Goal: Task Accomplishment & Management: Manage account settings

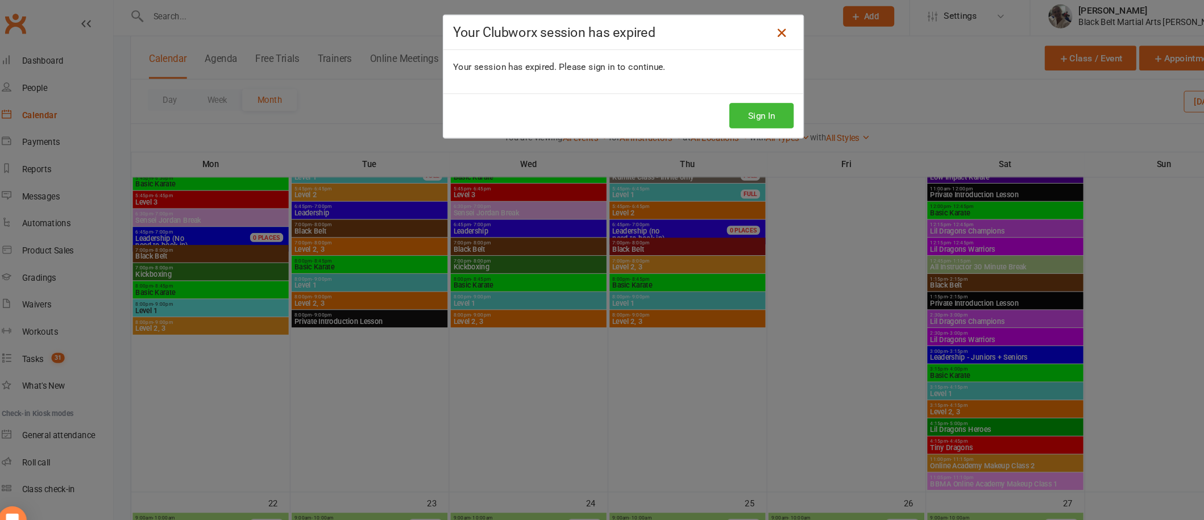
click at [745, 34] on icon at bounding box center [752, 34] width 14 height 14
click at [742, 37] on link at bounding box center [751, 34] width 18 height 18
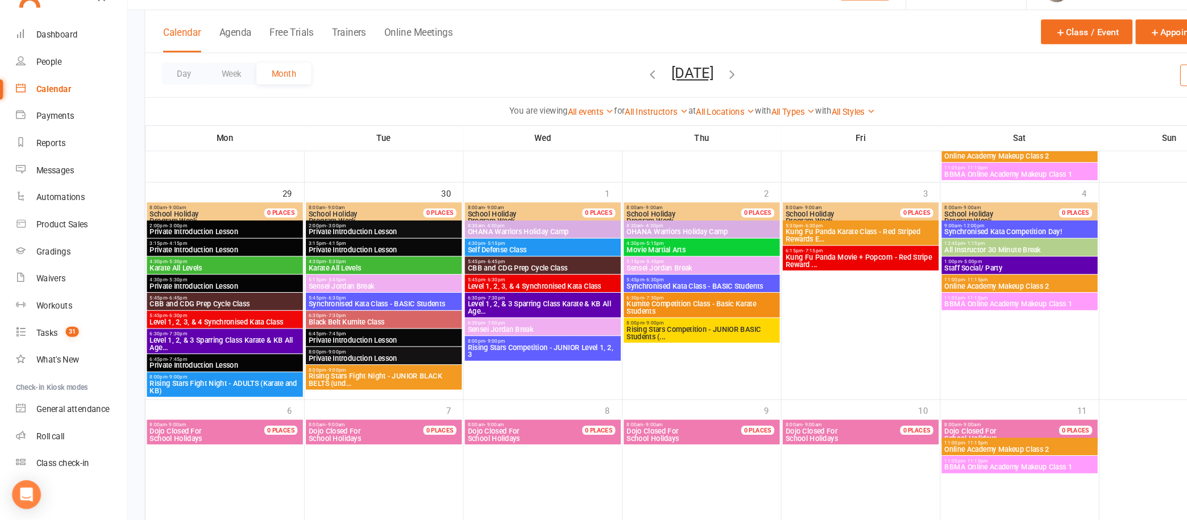
scroll to position [1735, 0]
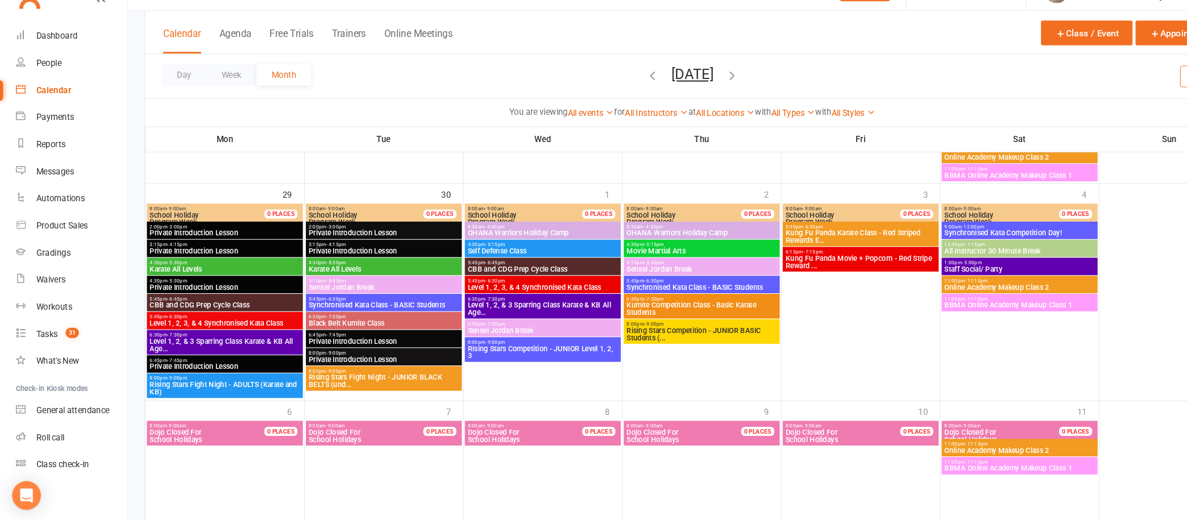
click at [259, 347] on span "Level 1, 2, & 3 Sparring Class Karate & KB All Age..." at bounding box center [212, 353] width 143 height 14
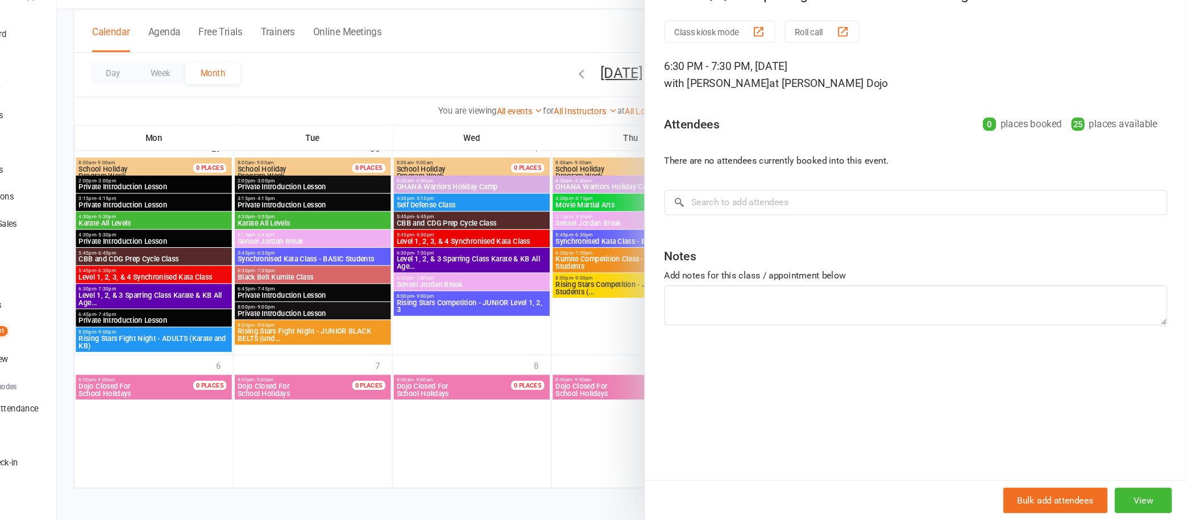
scroll to position [1776, 0]
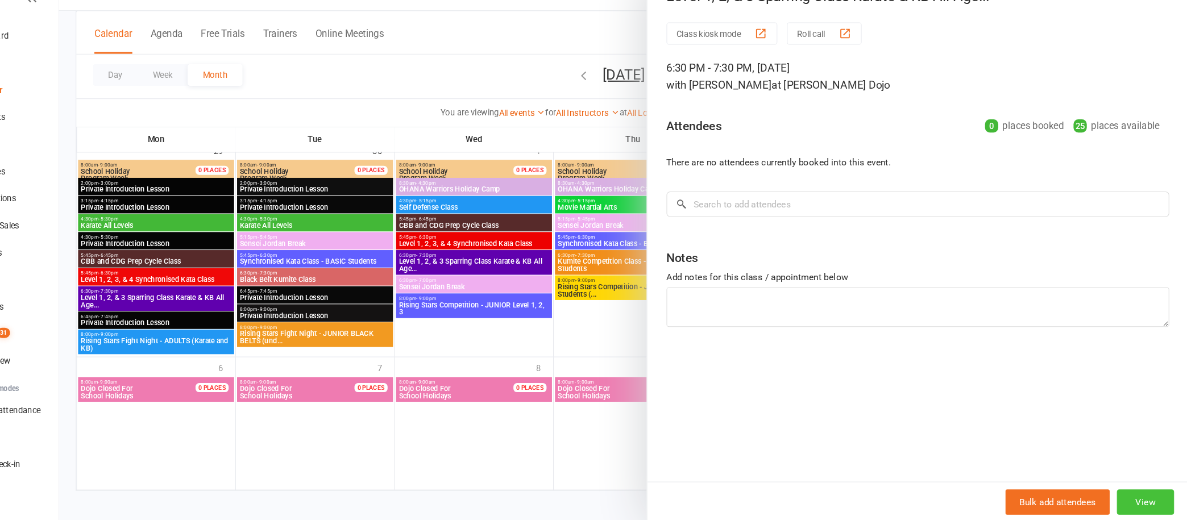
click at [1144, 500] on button "View" at bounding box center [1146, 501] width 54 height 24
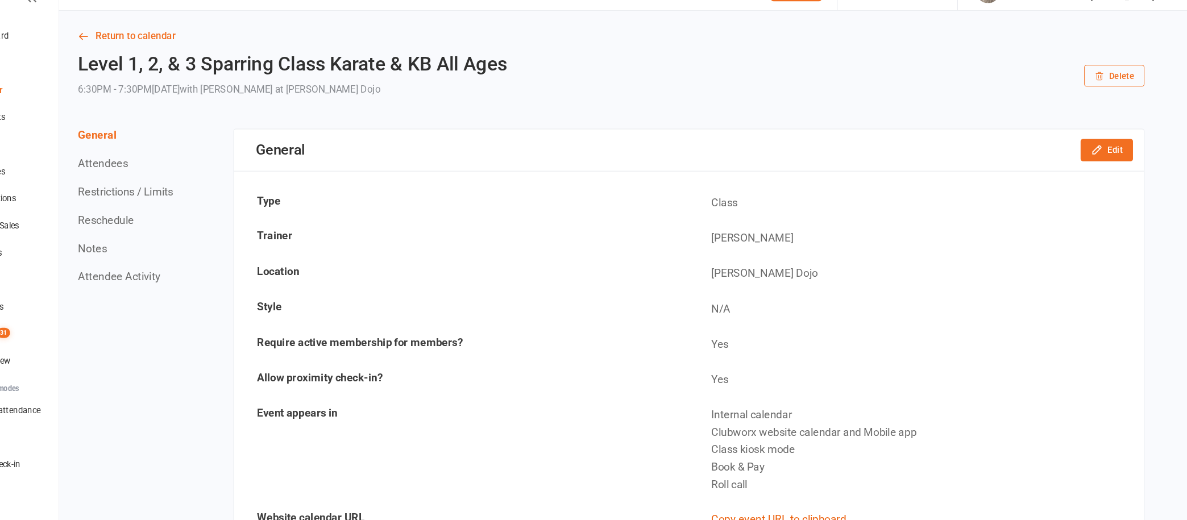
click at [177, 233] on button "Reschedule" at bounding box center [165, 235] width 53 height 12
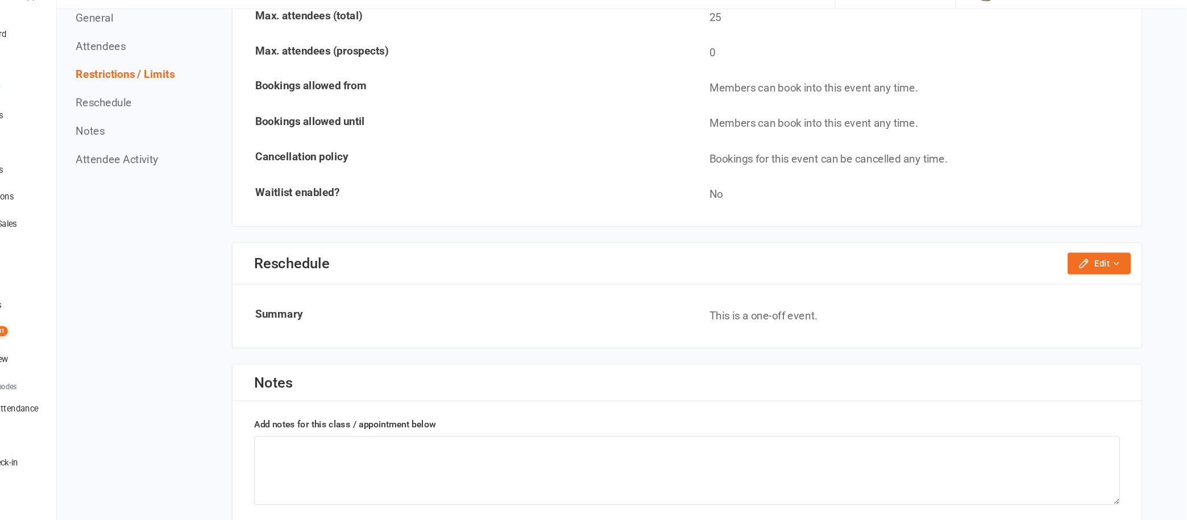
scroll to position [776, 0]
click at [1121, 267] on button "Edit" at bounding box center [1105, 277] width 60 height 20
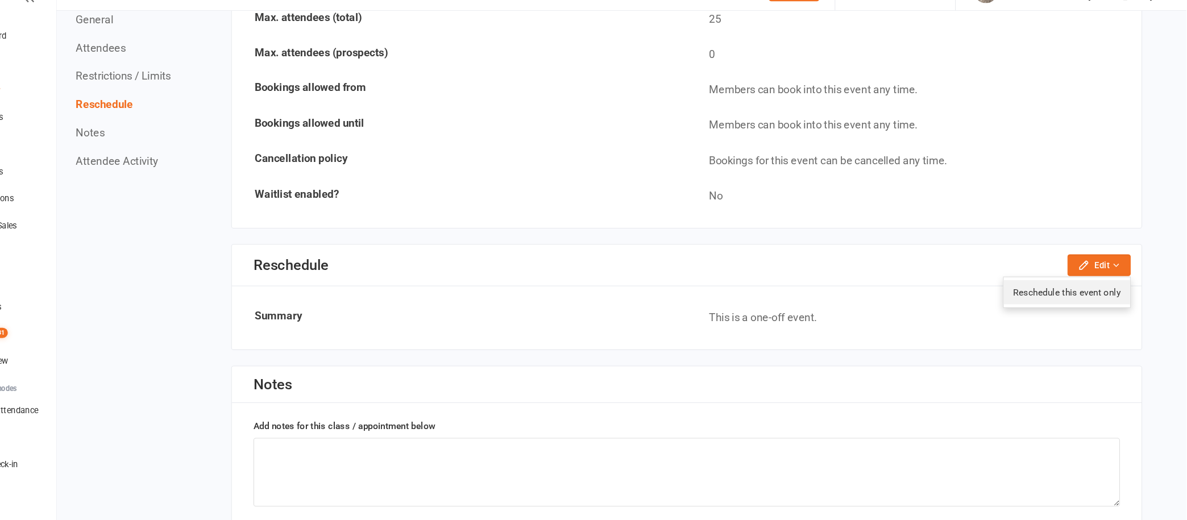
click at [1112, 297] on link "Reschedule this event only" at bounding box center [1074, 303] width 119 height 23
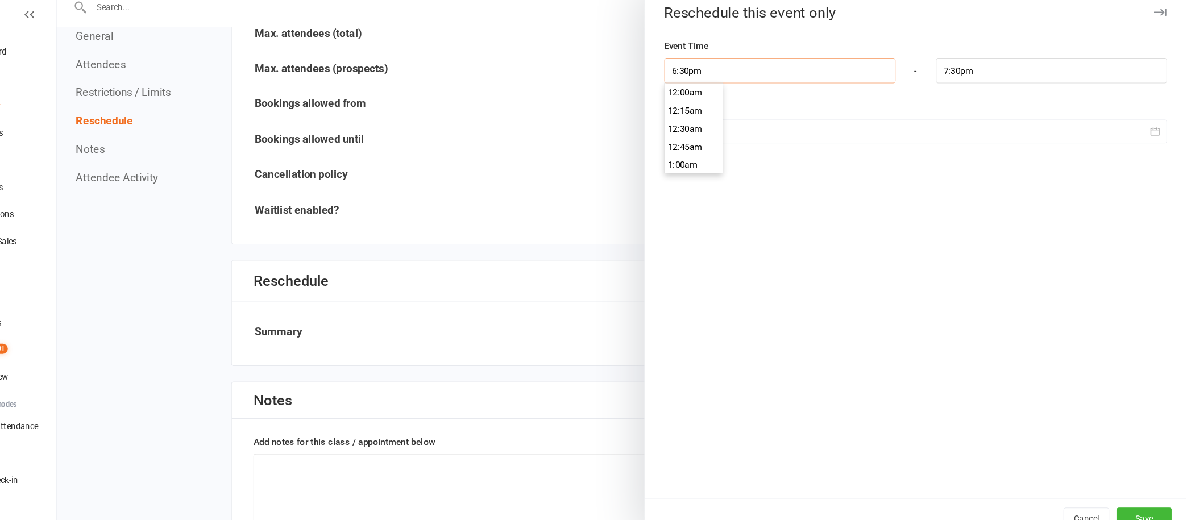
scroll to position [1244, 0]
click at [755, 79] on input "6:30pm" at bounding box center [803, 79] width 218 height 24
type input "6:45pm"
type input "7:45pm"
click at [714, 126] on li "6:45pm" at bounding box center [722, 133] width 55 height 17
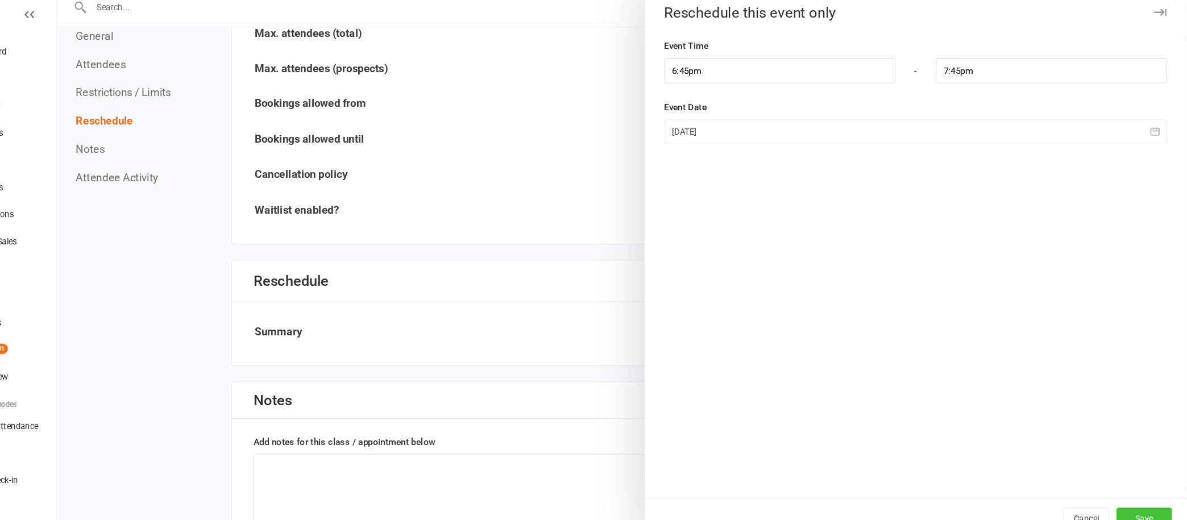
click at [1131, 495] on button "Save" at bounding box center [1147, 501] width 52 height 20
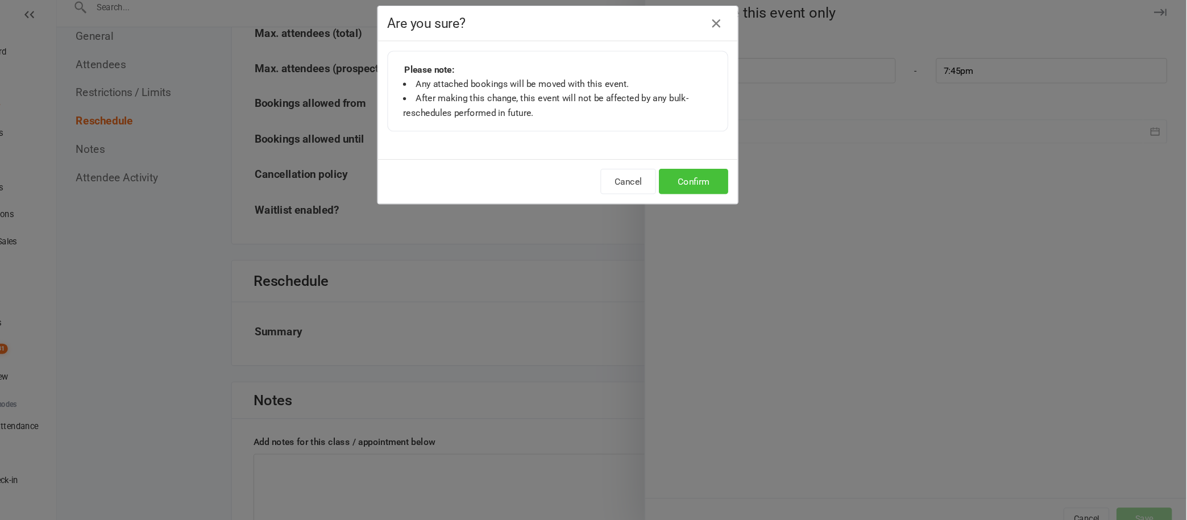
click at [726, 178] on button "Confirm" at bounding box center [721, 183] width 65 height 24
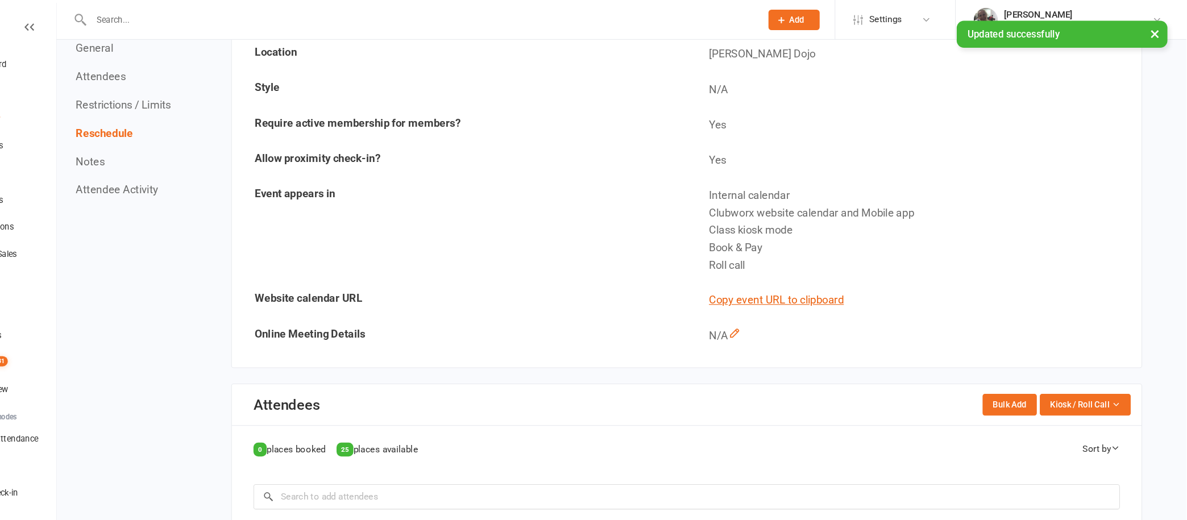
scroll to position [234, 0]
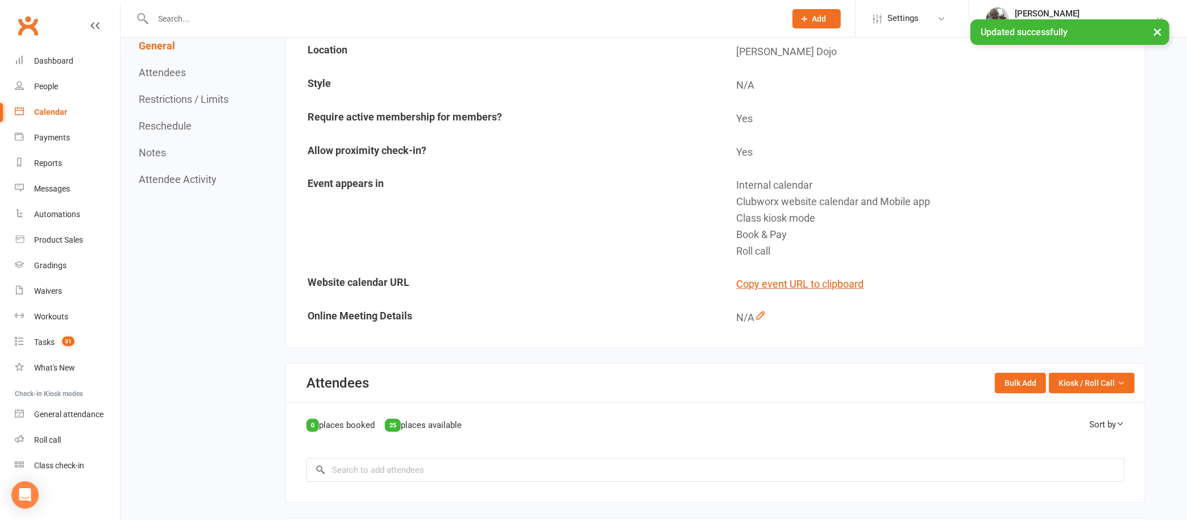
click at [52, 113] on div "Calendar" at bounding box center [50, 111] width 33 height 9
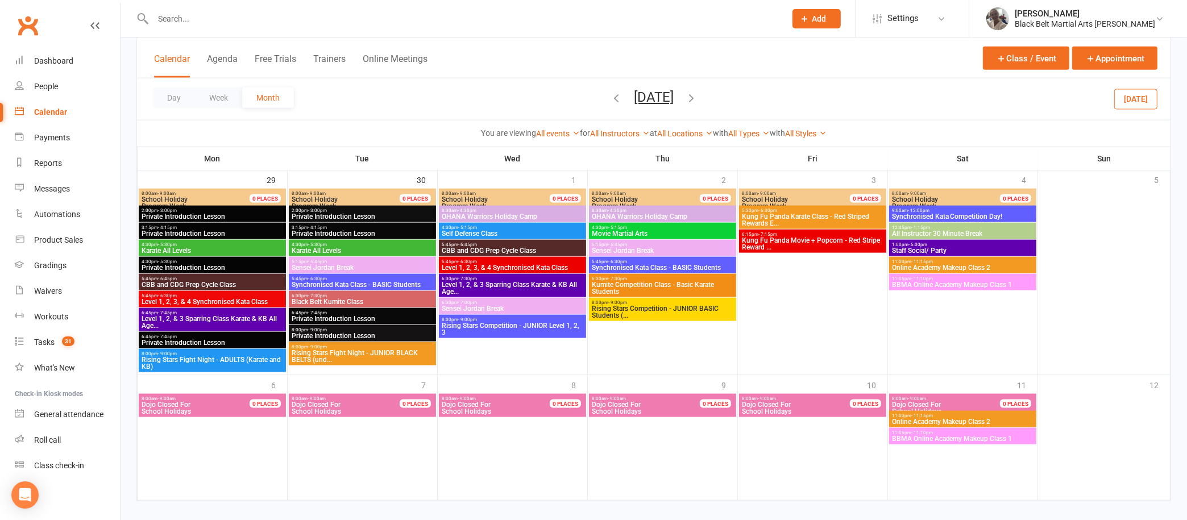
scroll to position [1764, 0]
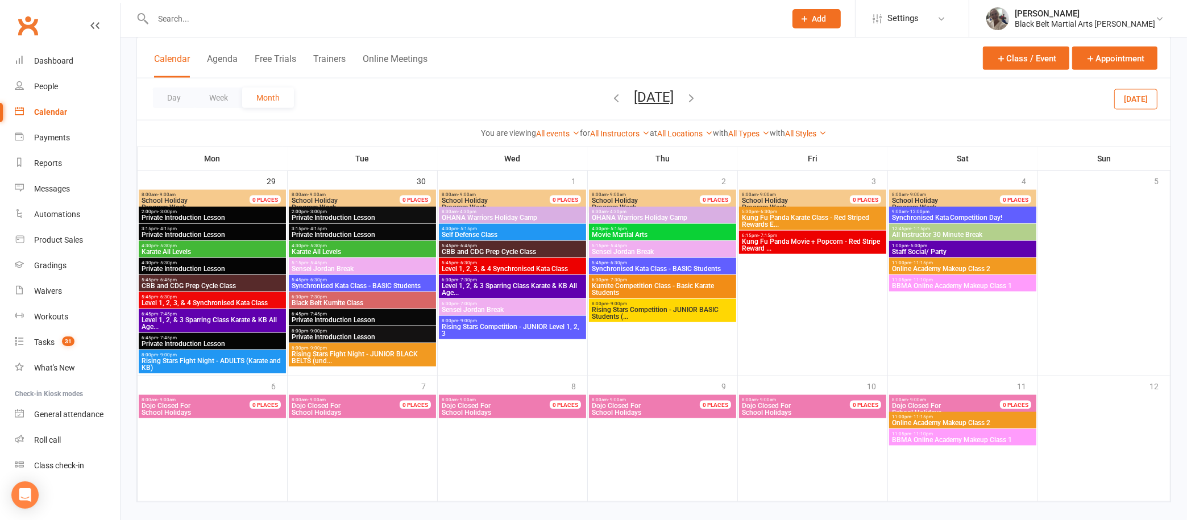
click at [343, 294] on span "6:30pm - 7:30pm" at bounding box center [362, 296] width 143 height 5
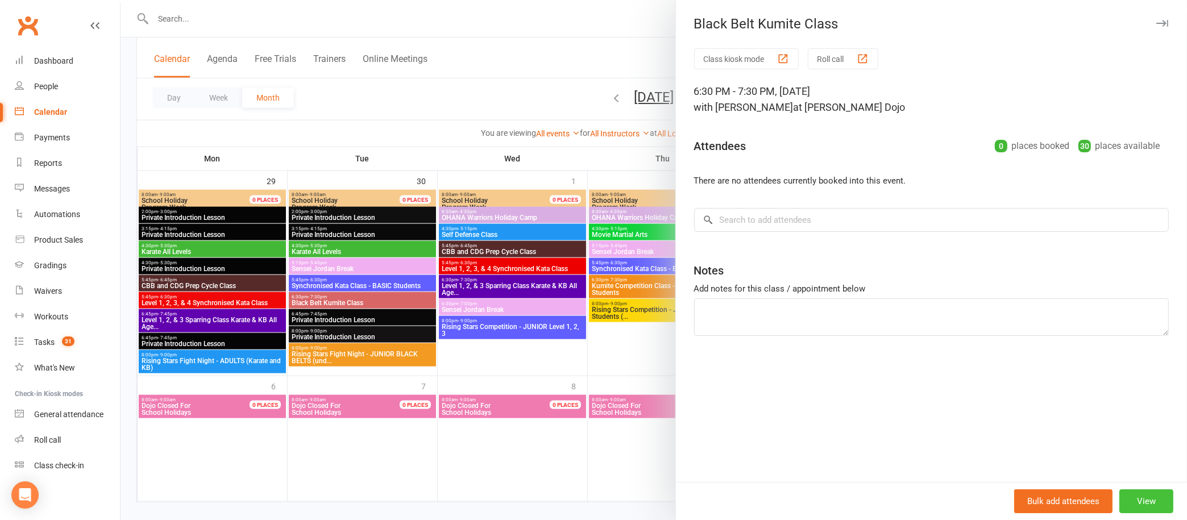
click at [1132, 497] on button "View" at bounding box center [1146, 501] width 54 height 24
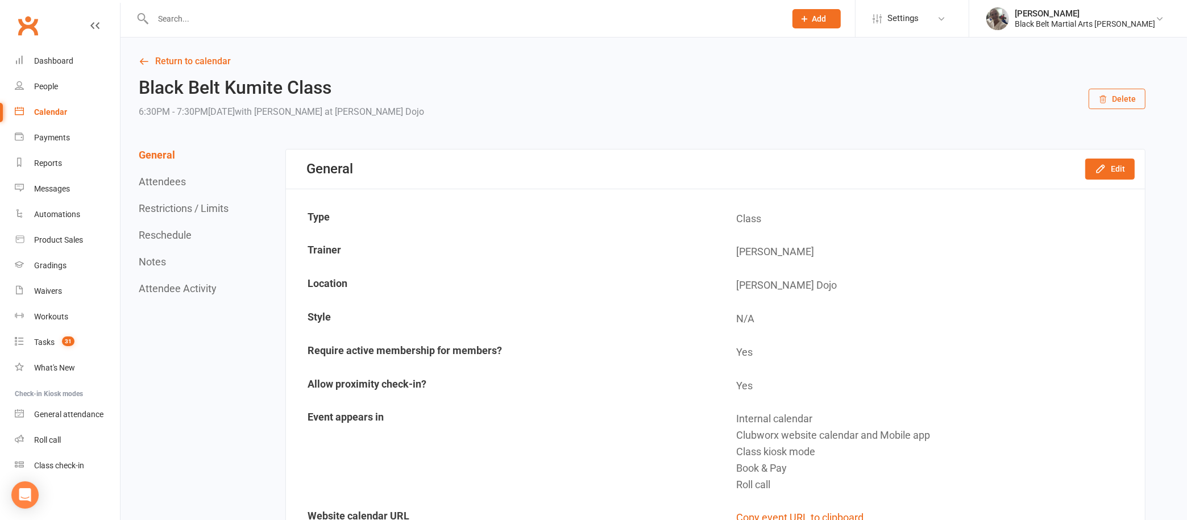
click at [164, 233] on button "Reschedule" at bounding box center [165, 235] width 53 height 12
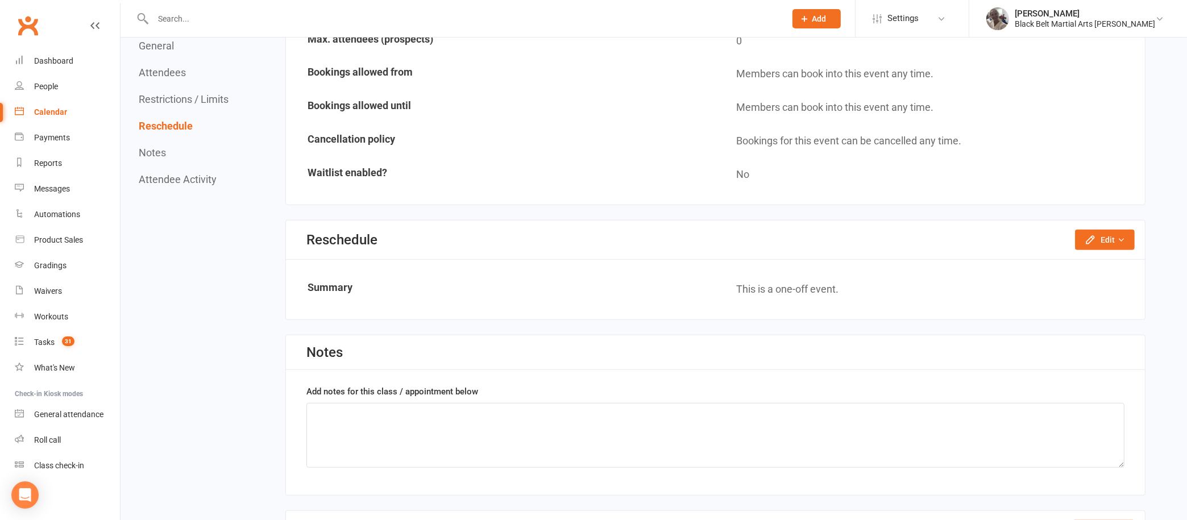
scroll to position [816, 0]
click at [1100, 235] on button "Edit" at bounding box center [1105, 238] width 60 height 20
click at [1091, 255] on link "Reschedule this event only" at bounding box center [1074, 263] width 119 height 23
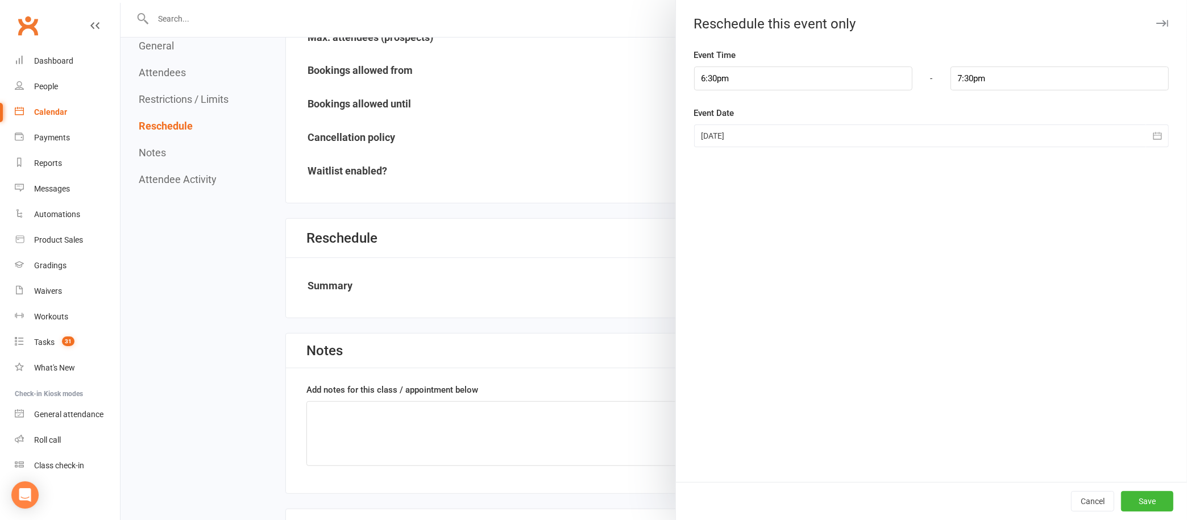
click at [768, 56] on div "Event Time 6:30pm - 7:30pm" at bounding box center [931, 69] width 475 height 42
click at [720, 72] on input "6:30pm" at bounding box center [803, 79] width 218 height 24
type input "6:45pm"
type input "7:45pm"
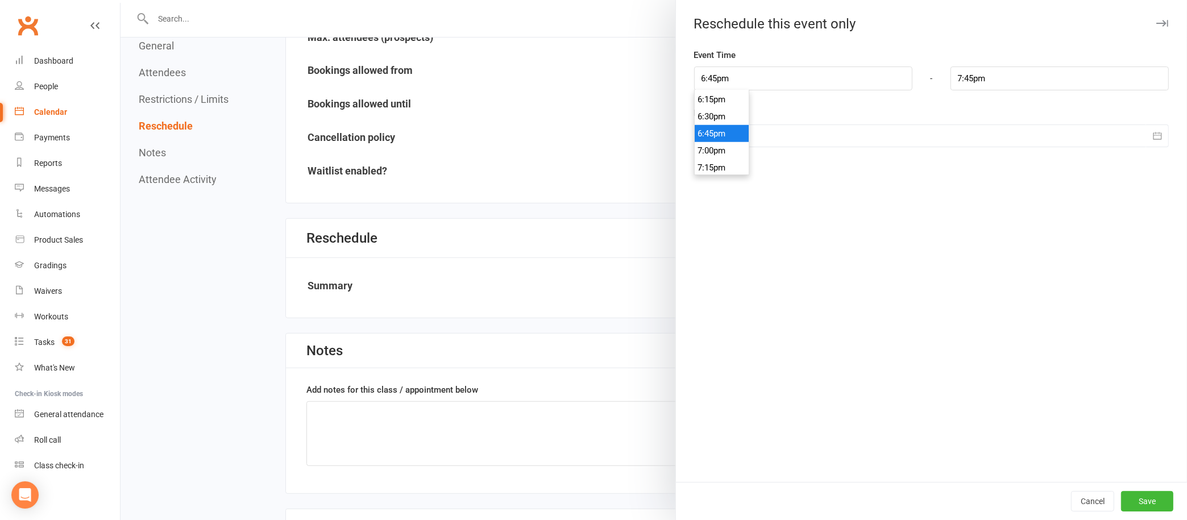
click at [707, 129] on li "6:45pm" at bounding box center [722, 133] width 55 height 17
click at [1133, 499] on button "Save" at bounding box center [1147, 501] width 52 height 20
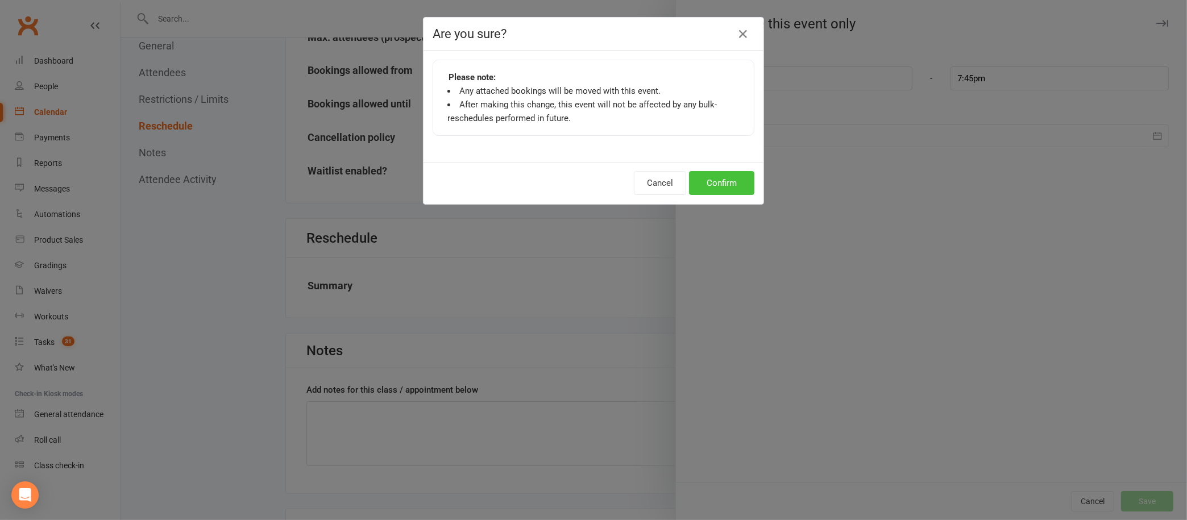
click at [710, 179] on button "Confirm" at bounding box center [721, 183] width 65 height 24
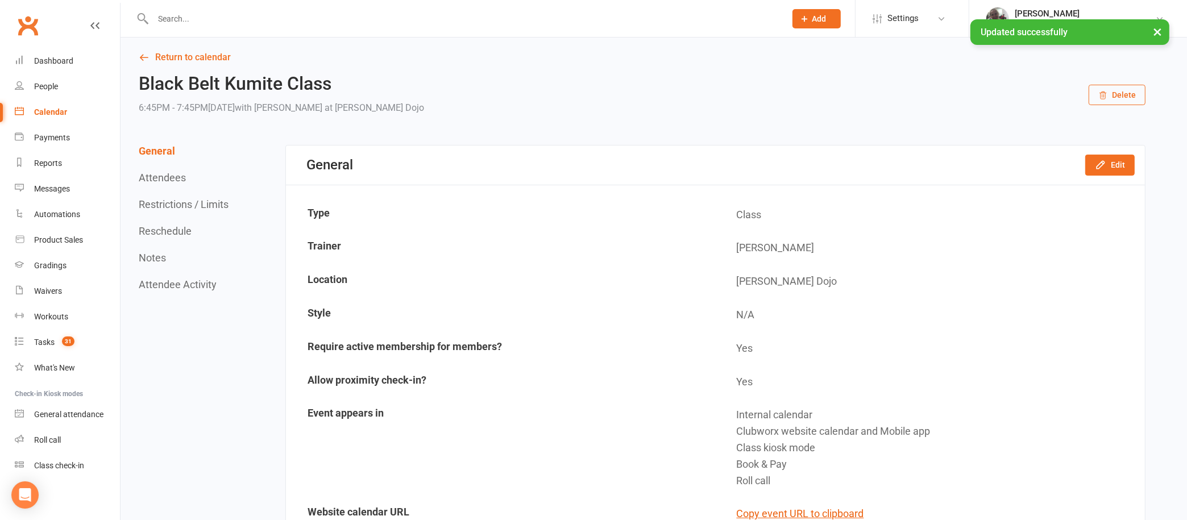
scroll to position [0, 0]
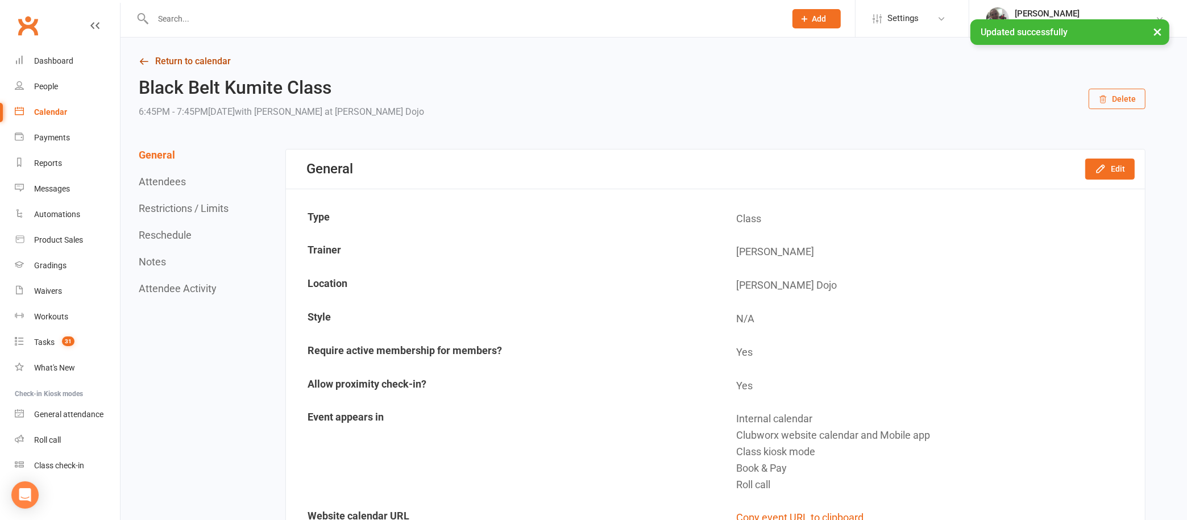
click at [223, 58] on link "Return to calendar" at bounding box center [642, 61] width 1007 height 16
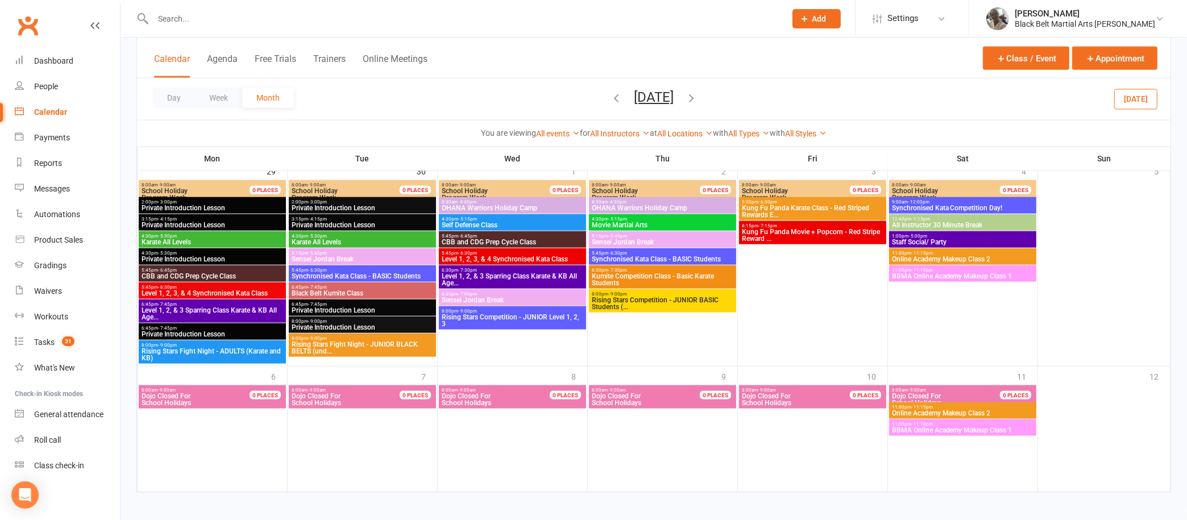
scroll to position [1775, 0]
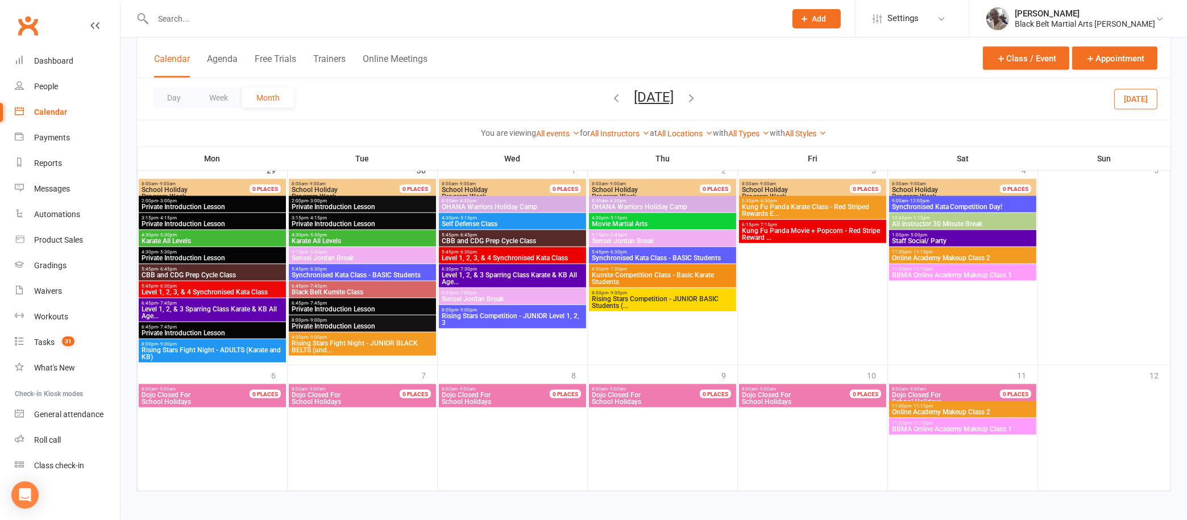
click at [537, 272] on span "Level 1, 2, & 3 Sparring Class Karate & KB All Age..." at bounding box center [512, 279] width 143 height 14
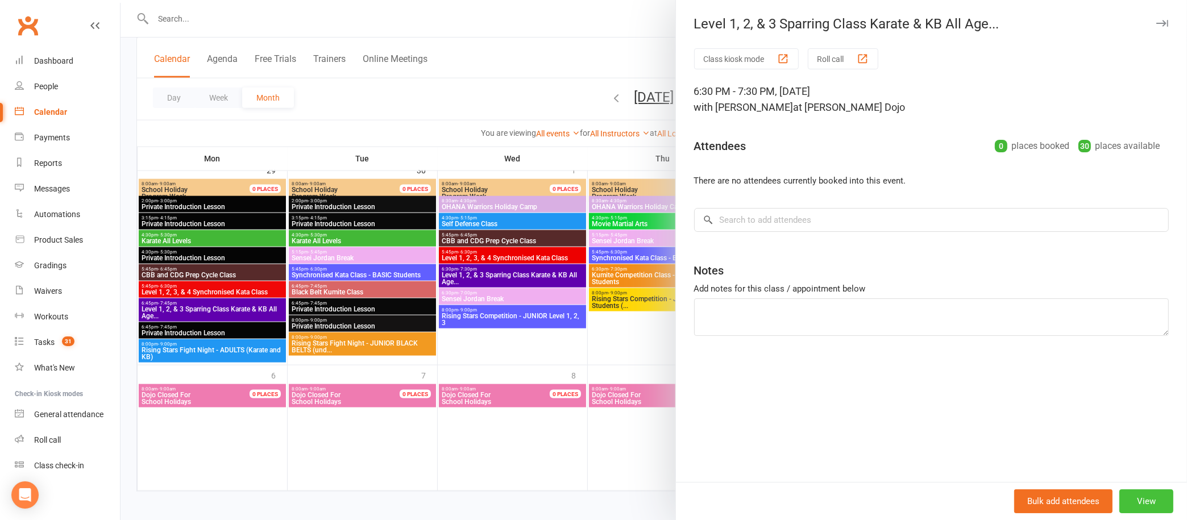
click at [1133, 498] on button "View" at bounding box center [1146, 501] width 54 height 24
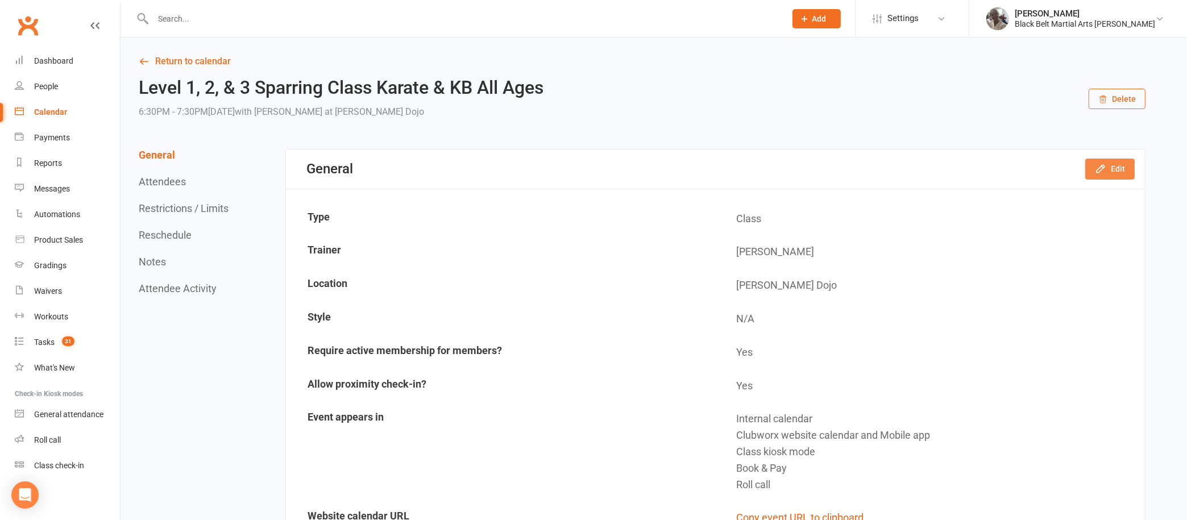
click at [1119, 165] on button "Edit" at bounding box center [1109, 169] width 49 height 20
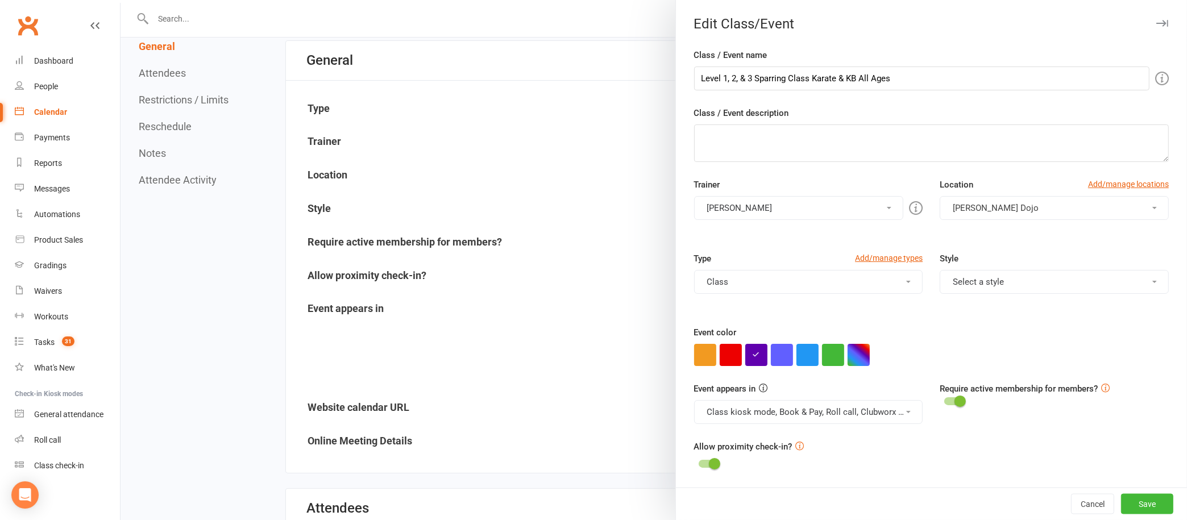
scroll to position [107, 0]
click at [181, 121] on div at bounding box center [654, 260] width 1066 height 520
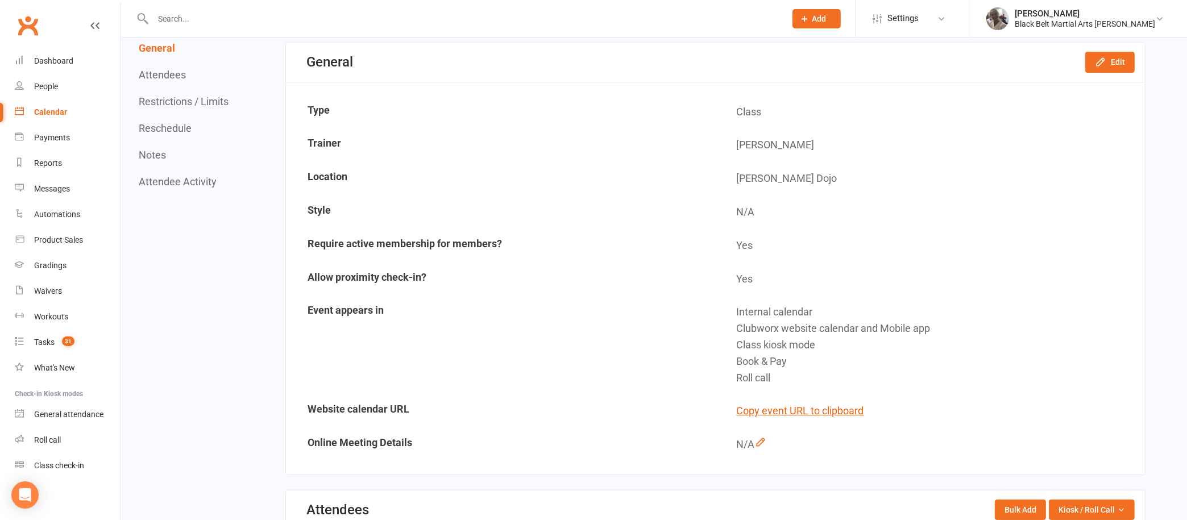
click at [181, 126] on button "Reschedule" at bounding box center [165, 128] width 53 height 12
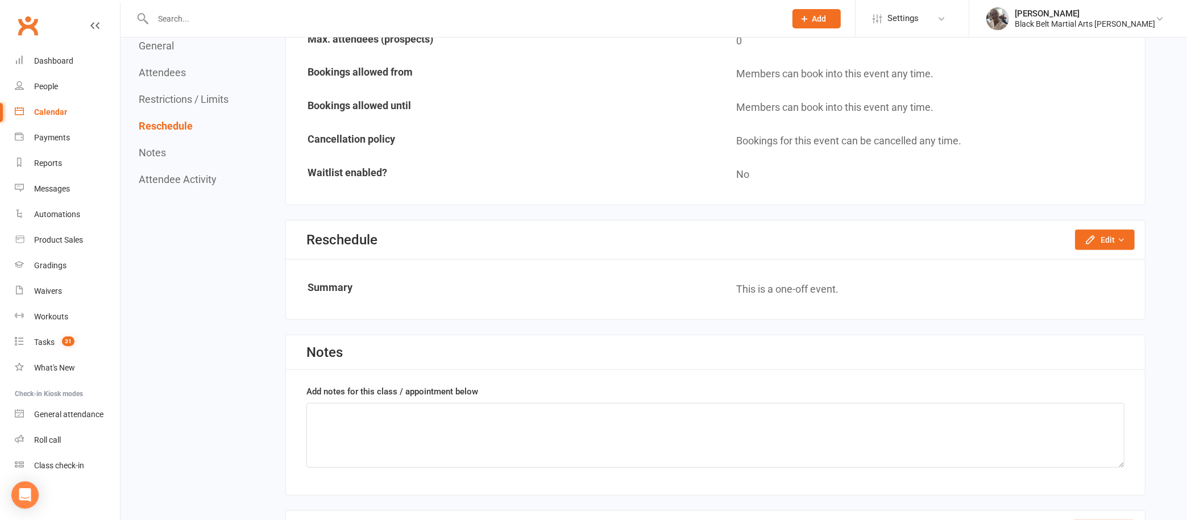
scroll to position [816, 0]
click at [1097, 228] on button "Edit" at bounding box center [1105, 238] width 60 height 20
click at [1096, 252] on link "Reschedule this event only" at bounding box center [1074, 263] width 119 height 23
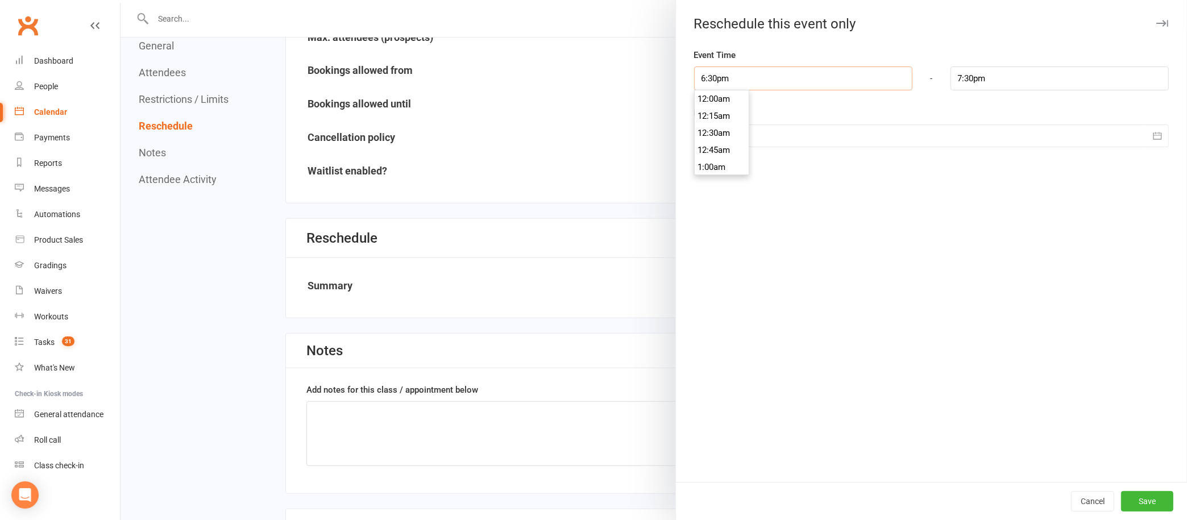
click at [788, 67] on input "6:30pm" at bounding box center [803, 79] width 218 height 24
type input "6:45pm"
type input "7:45pm"
click at [697, 132] on li "6:45pm" at bounding box center [722, 133] width 55 height 17
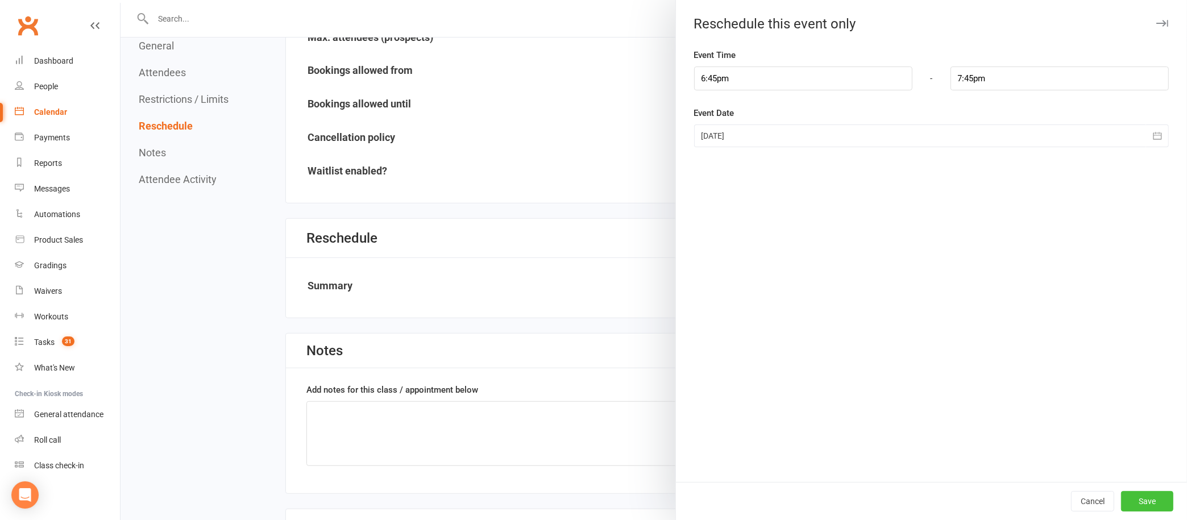
click at [1121, 500] on button "Save" at bounding box center [1147, 501] width 52 height 20
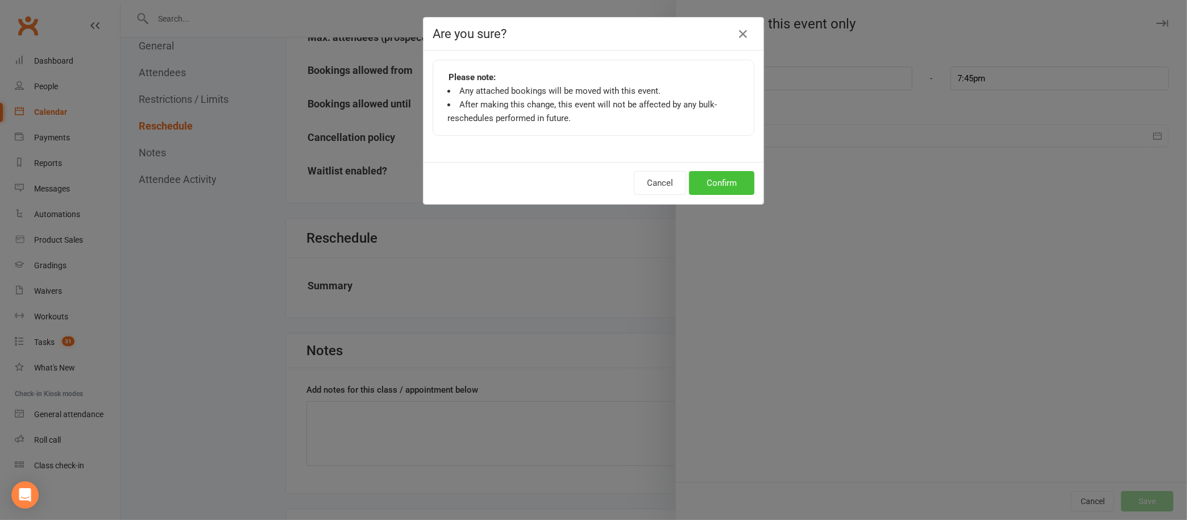
click at [710, 178] on button "Confirm" at bounding box center [721, 183] width 65 height 24
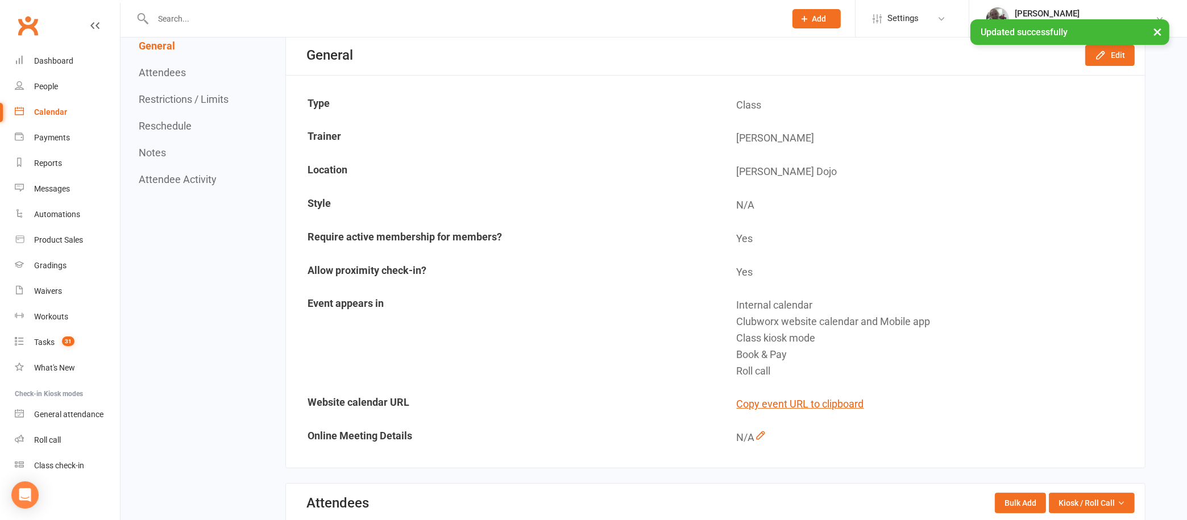
scroll to position [0, 0]
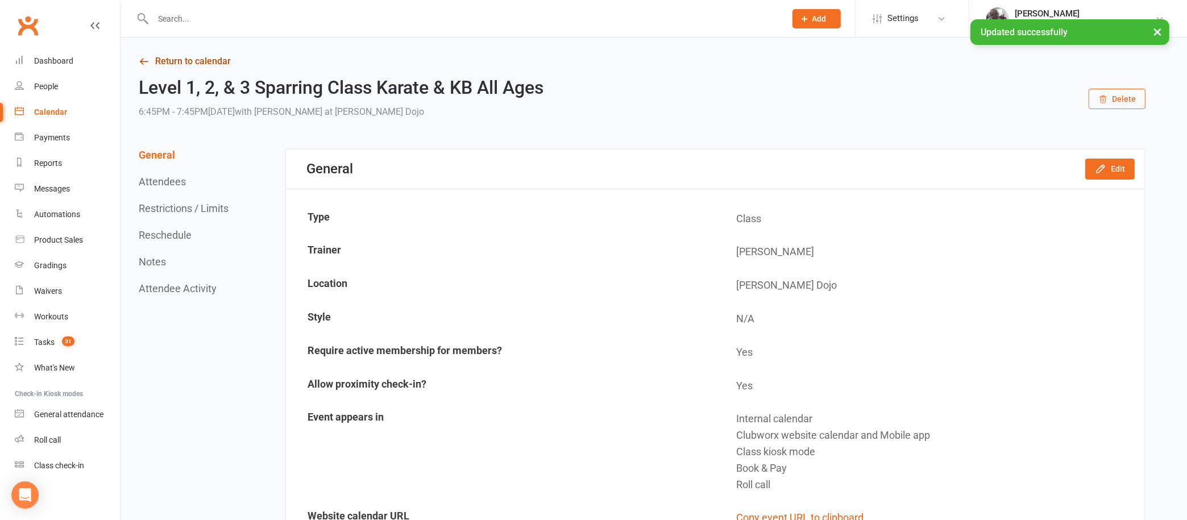
click at [202, 63] on link "Return to calendar" at bounding box center [642, 61] width 1007 height 16
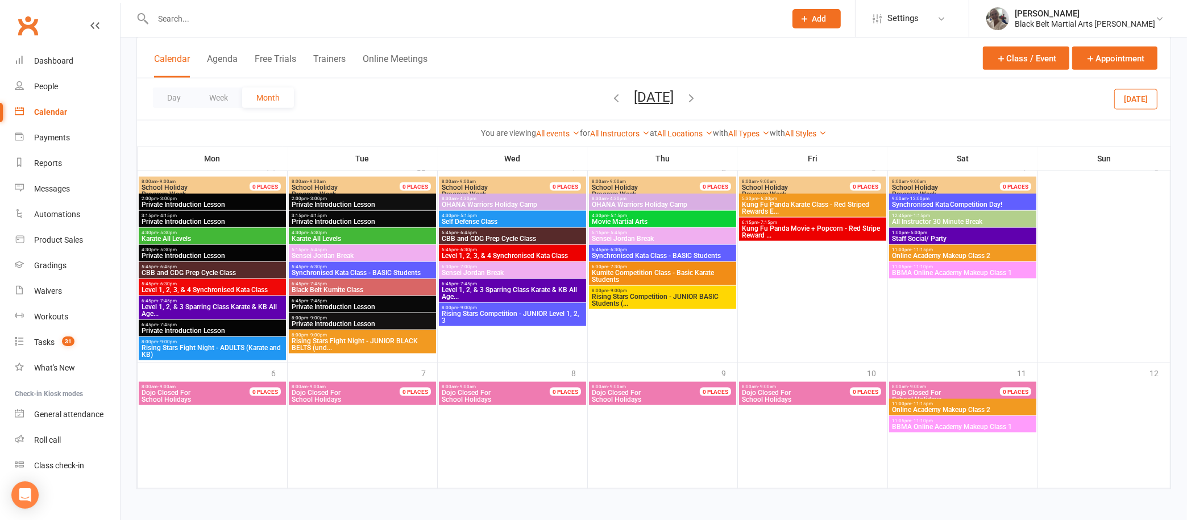
scroll to position [1776, 0]
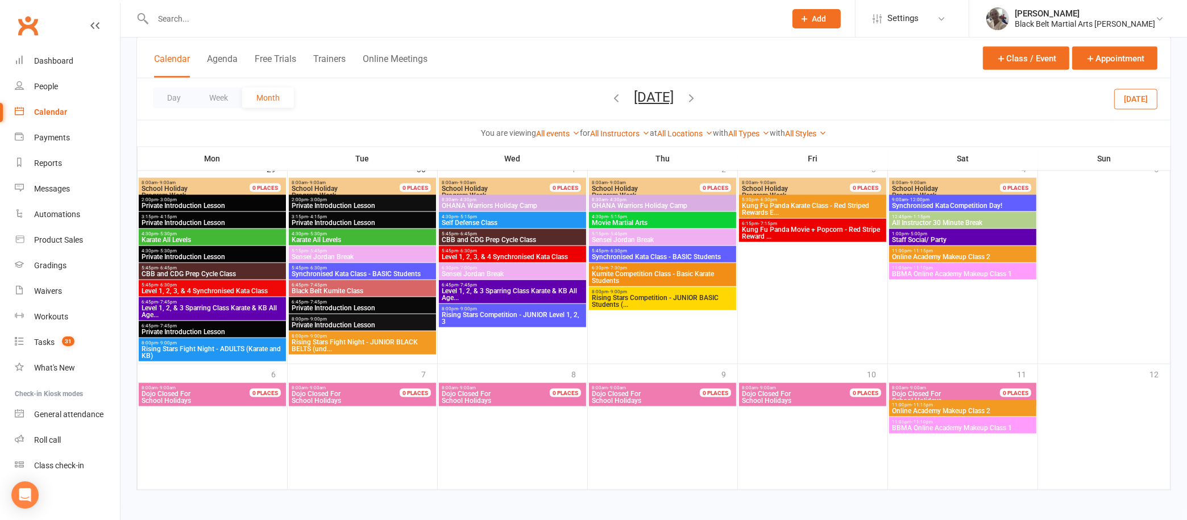
click at [628, 271] on span "Kumite Competition Class - Basic Karate Students" at bounding box center [662, 278] width 143 height 14
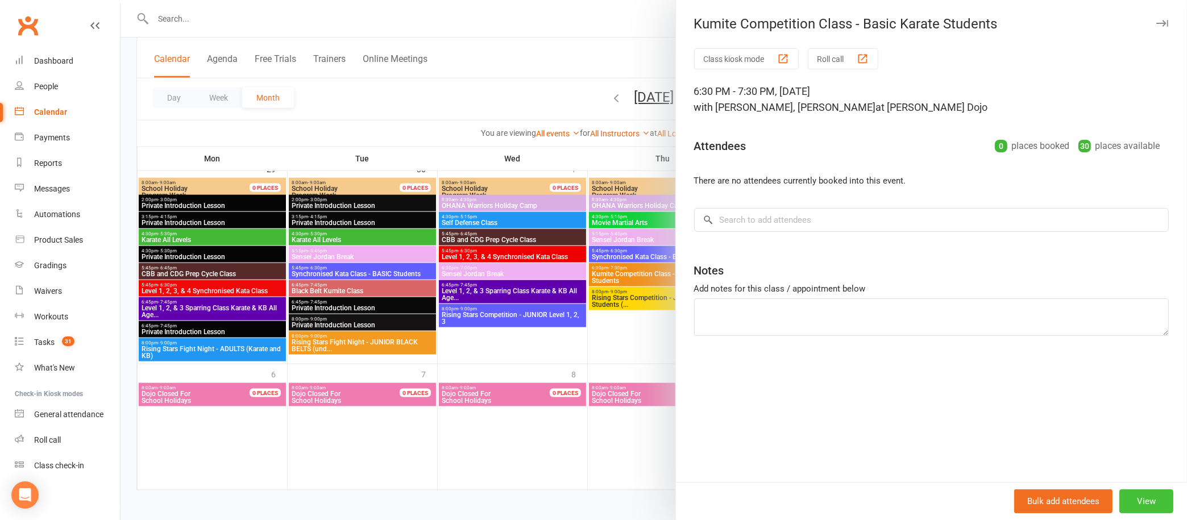
click at [1133, 498] on button "View" at bounding box center [1146, 501] width 54 height 24
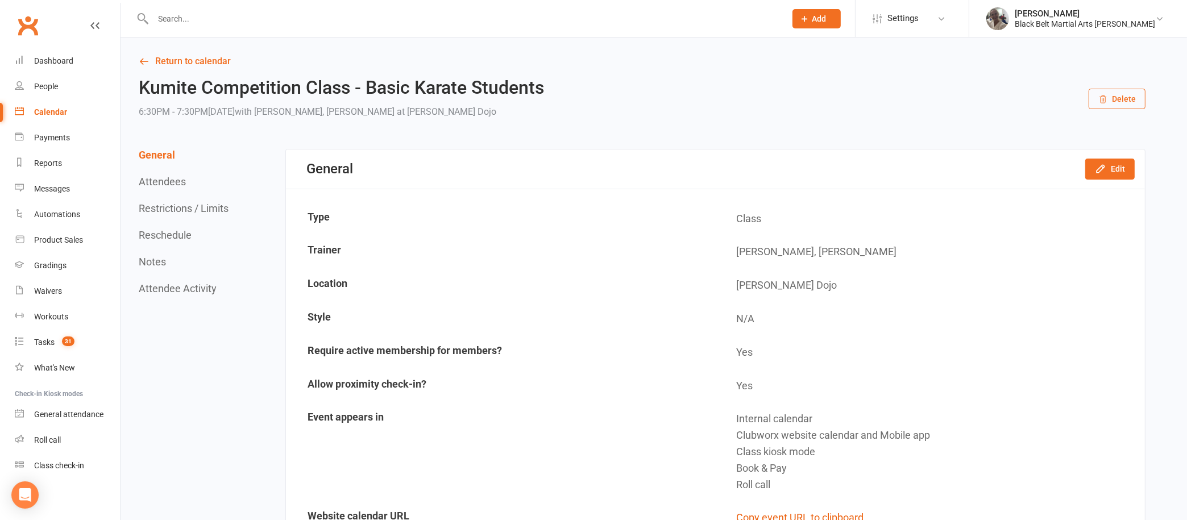
click at [188, 227] on div "General Attendees Restrictions / Limits Reschedule Notes Attendee Activity" at bounding box center [185, 222] width 93 height 146
click at [185, 232] on button "Reschedule" at bounding box center [165, 235] width 53 height 12
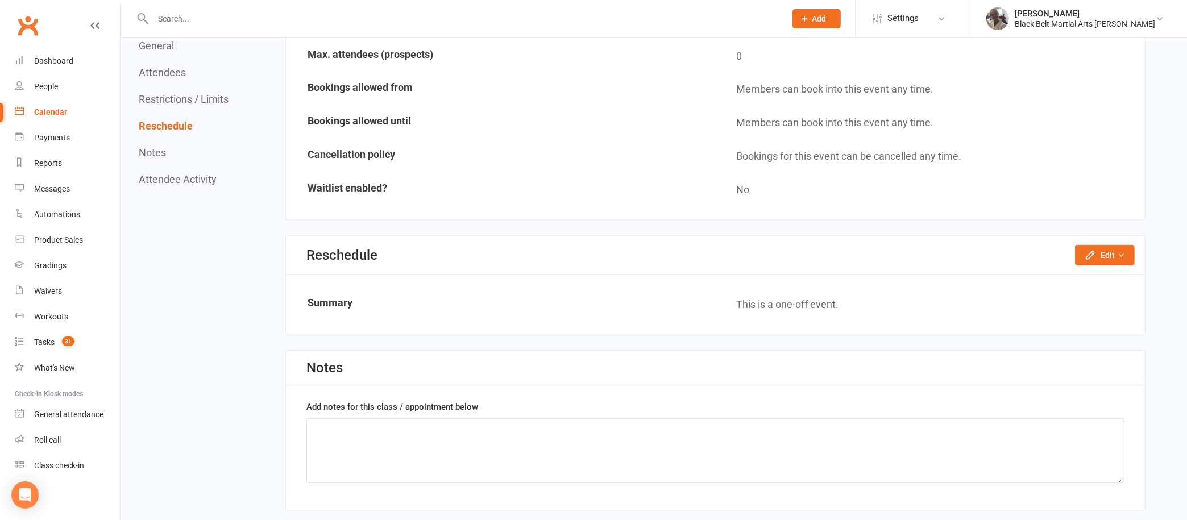
scroll to position [816, 0]
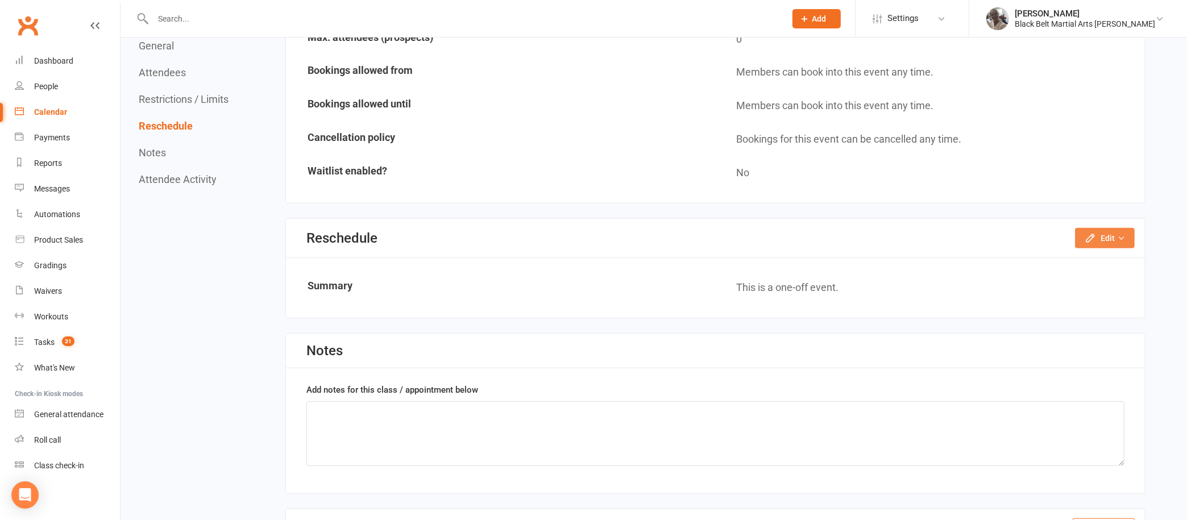
click at [1102, 232] on button "Edit" at bounding box center [1105, 238] width 60 height 20
click at [1094, 255] on link "Reschedule this event only" at bounding box center [1074, 263] width 119 height 23
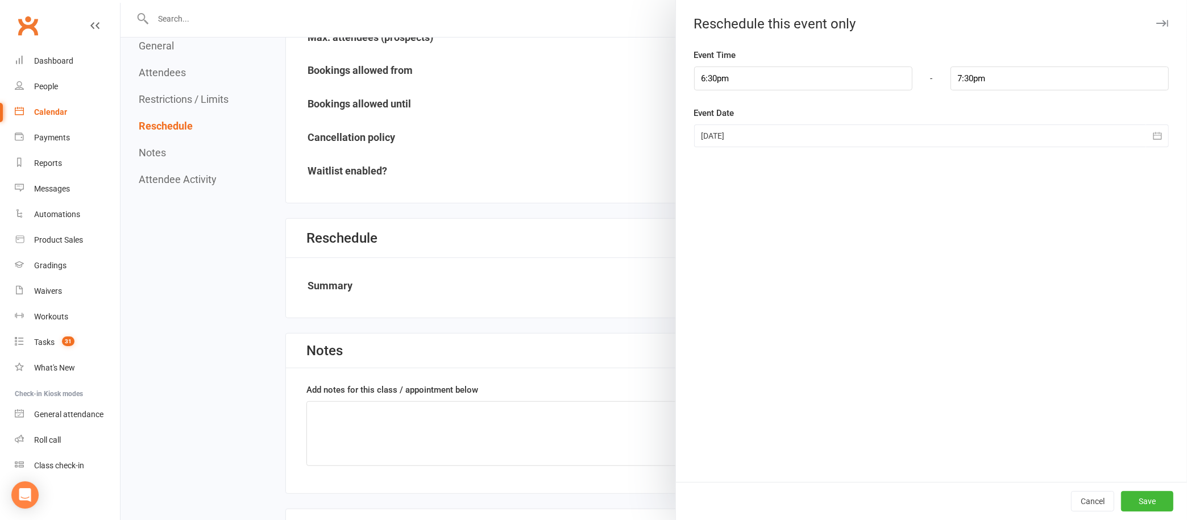
click at [749, 63] on div "Event Time 6:30pm - 7:30pm" at bounding box center [931, 69] width 475 height 42
click at [745, 76] on input "6:30pm" at bounding box center [803, 79] width 218 height 24
type input "6:45pm"
type input "7:45pm"
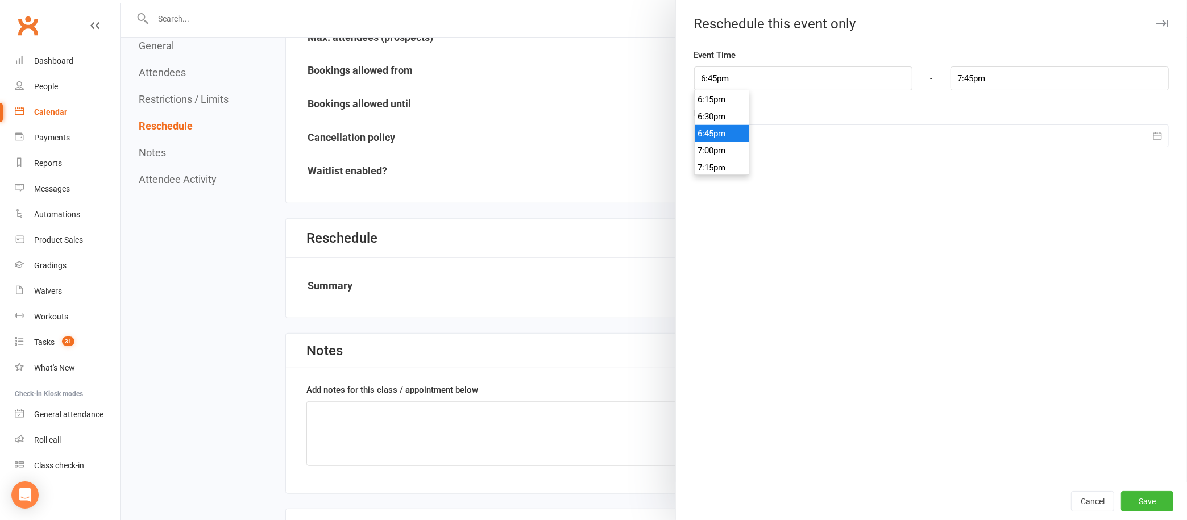
click at [713, 126] on li "6:45pm" at bounding box center [722, 133] width 55 height 17
click at [1130, 501] on button "Save" at bounding box center [1147, 501] width 52 height 20
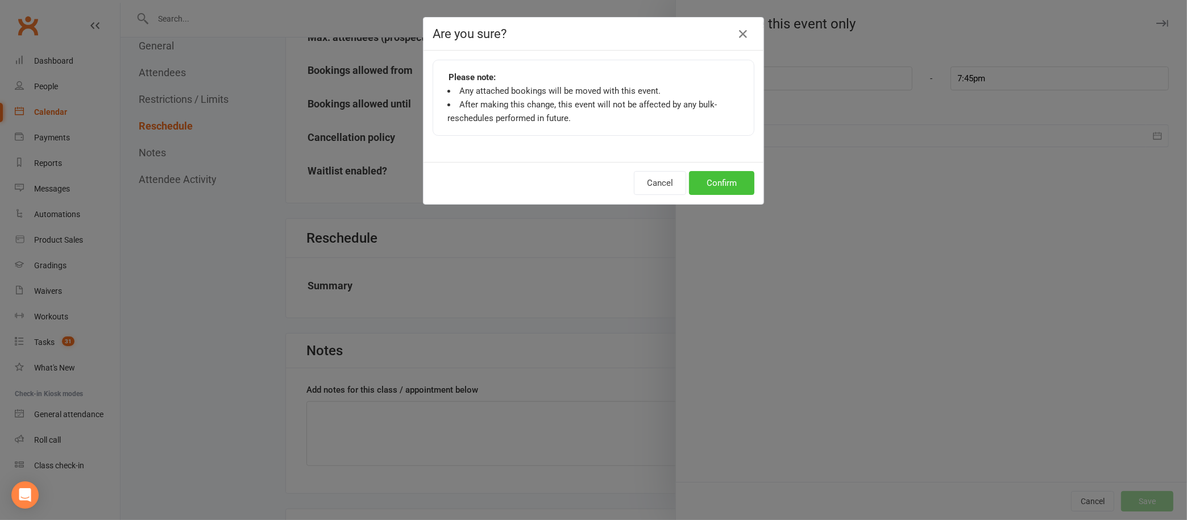
click at [710, 183] on button "Confirm" at bounding box center [721, 183] width 65 height 24
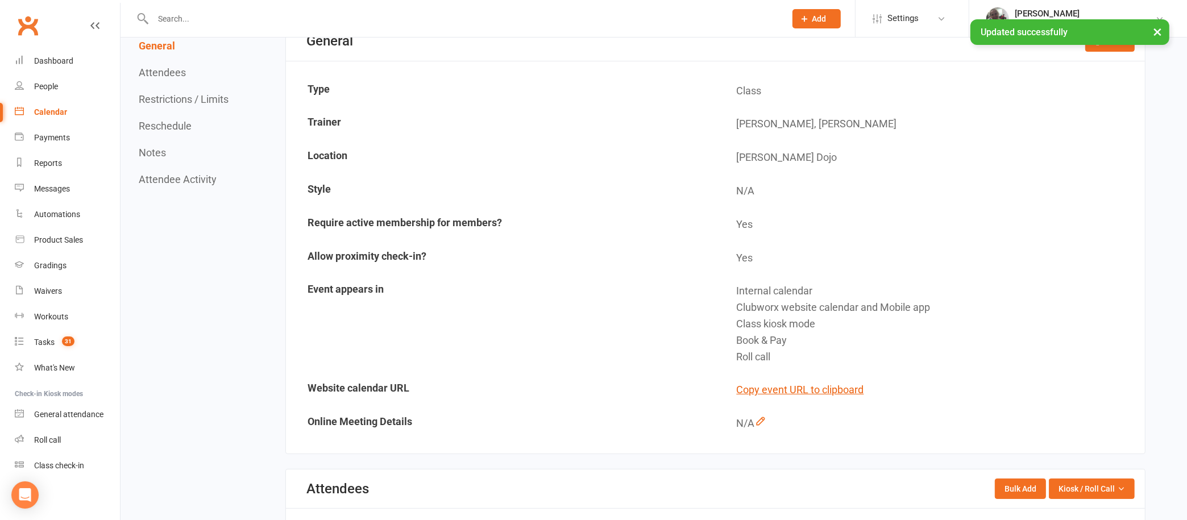
scroll to position [0, 0]
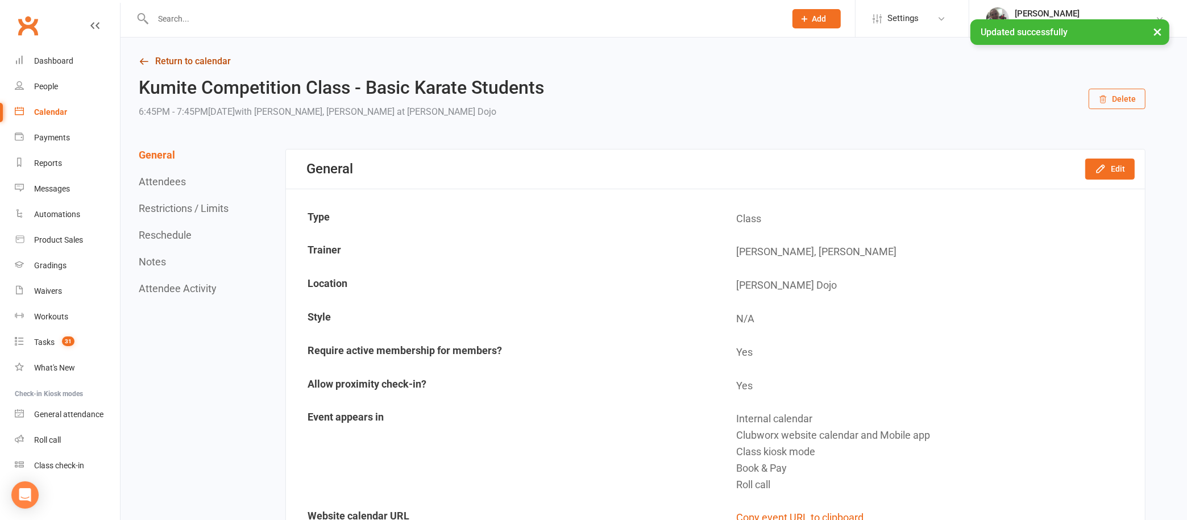
click at [194, 60] on link "Return to calendar" at bounding box center [642, 61] width 1007 height 16
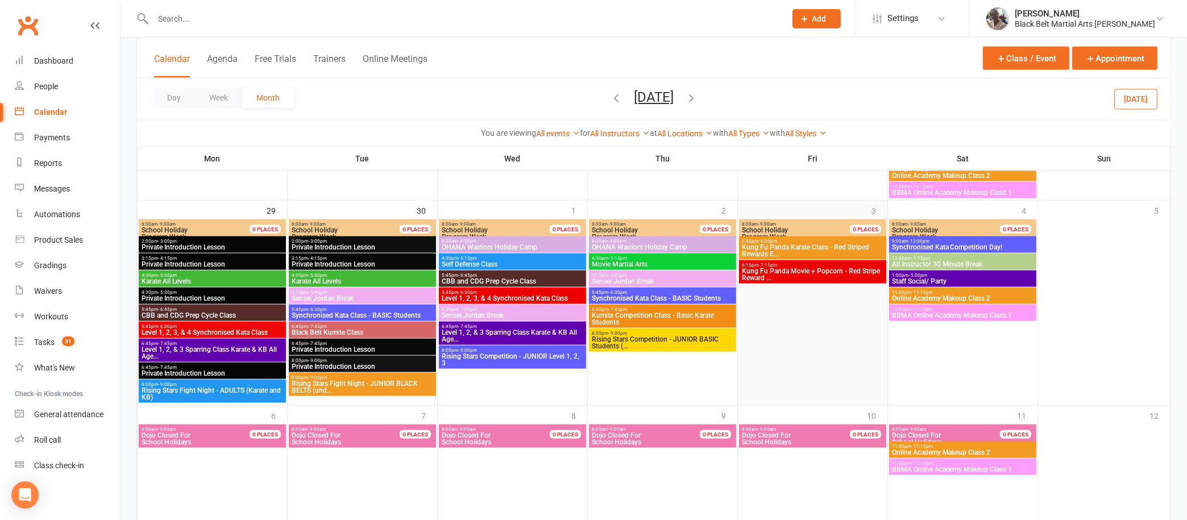
scroll to position [1732, 0]
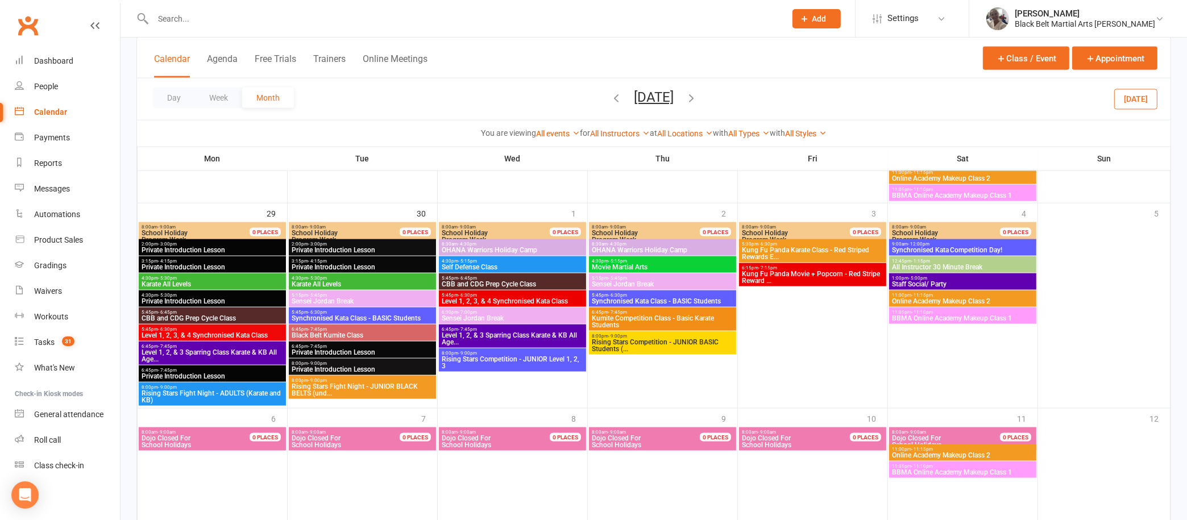
click at [832, 239] on div "5:30pm - 6:30pm Kung Fu Panda Karate Class - Red Striped Rewards E..." at bounding box center [812, 250] width 147 height 23
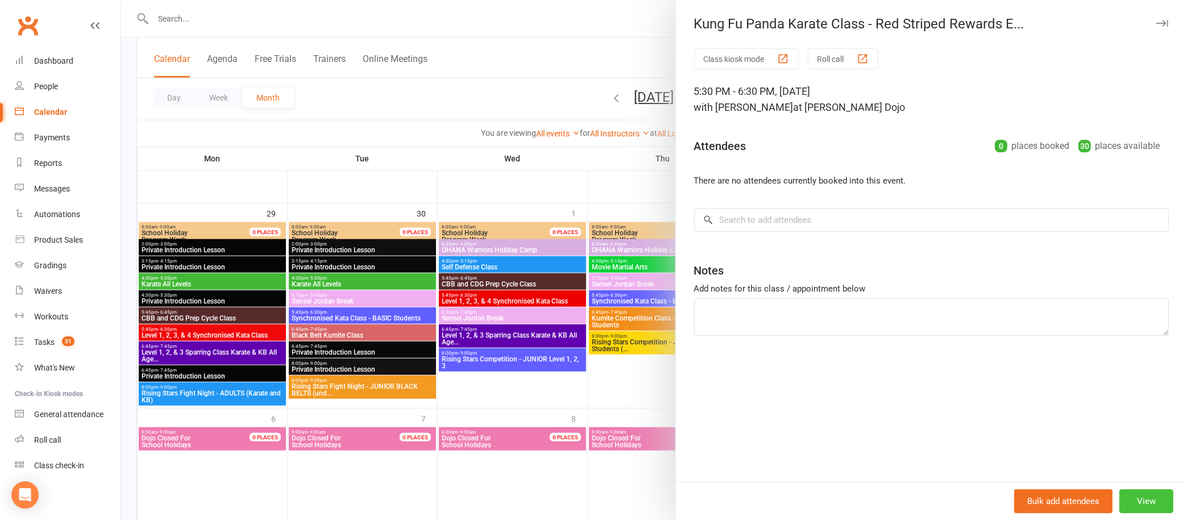
click at [1132, 493] on button "View" at bounding box center [1146, 501] width 54 height 24
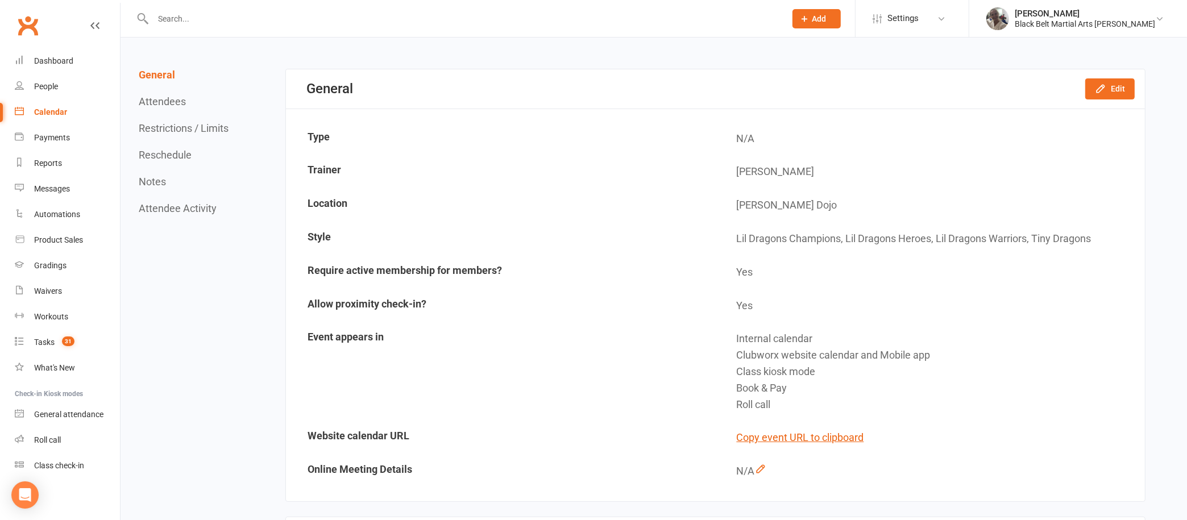
scroll to position [108, 0]
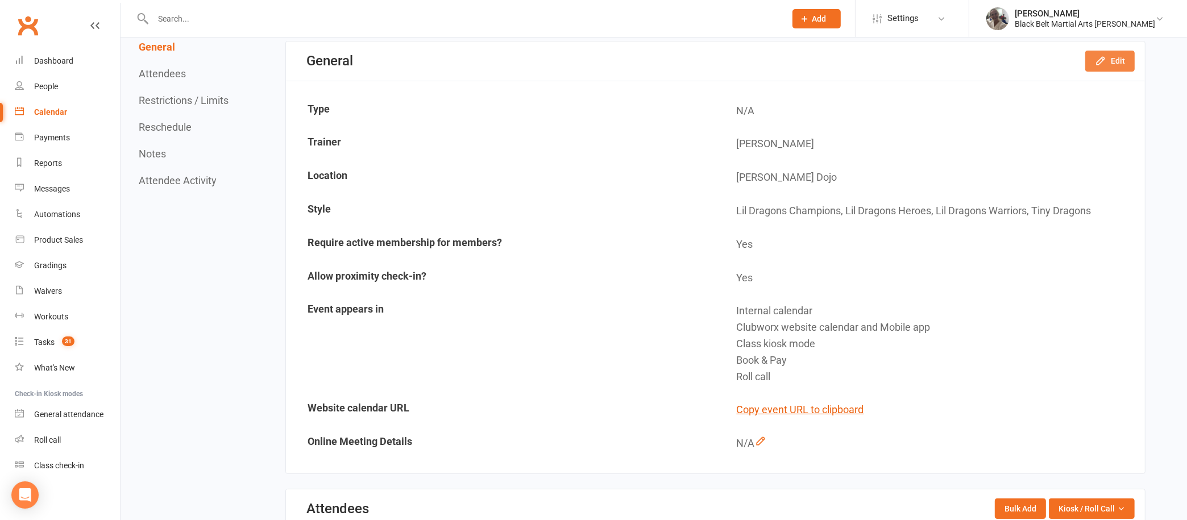
click at [1114, 60] on button "Edit" at bounding box center [1109, 61] width 49 height 20
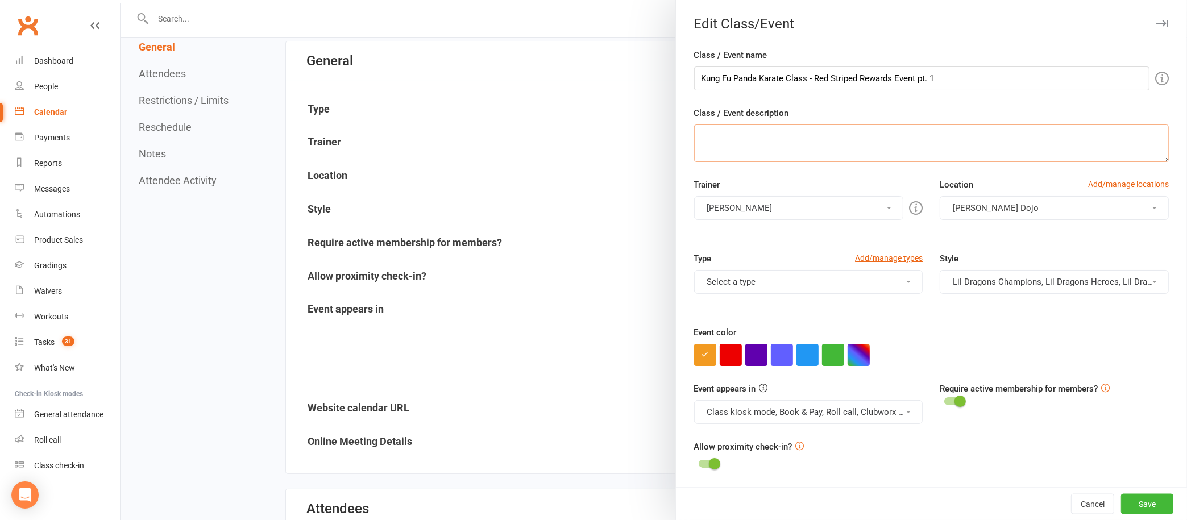
click at [767, 135] on textarea "Class / Event description" at bounding box center [931, 143] width 475 height 38
type textarea "t"
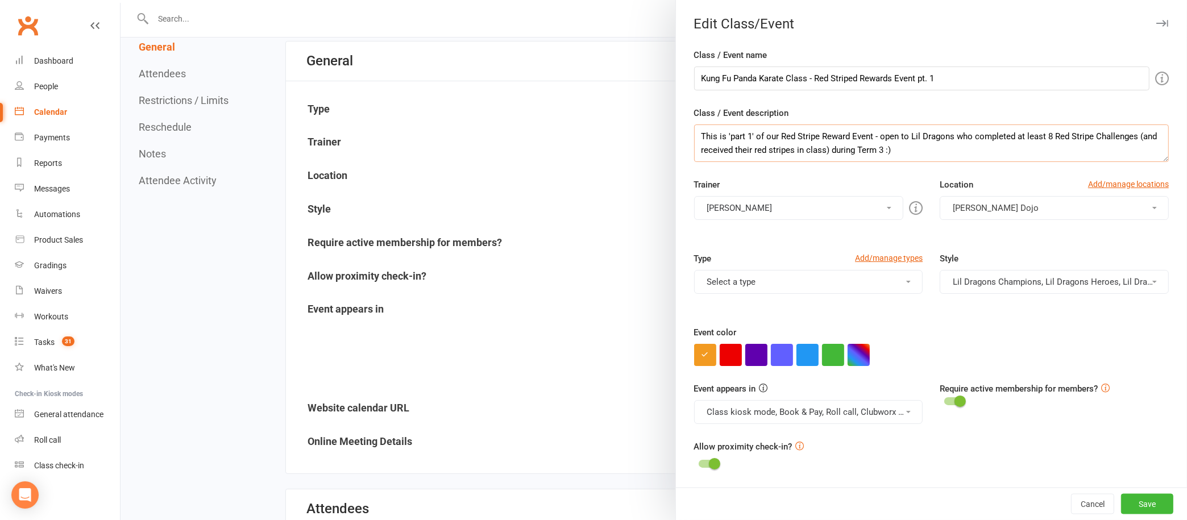
drag, startPoint x: 927, startPoint y: 155, endPoint x: 686, endPoint y: 131, distance: 242.1
click at [694, 131] on textarea "This is 'part 1' of our Red Stripe Reward Event - open to Lil Dragons who compl…" at bounding box center [931, 143] width 475 height 38
type textarea "This is 'part 1' of our Red Stripe Reward Event - open to Lil Dragons who compl…"
click at [1141, 501] on button "Save" at bounding box center [1147, 504] width 52 height 20
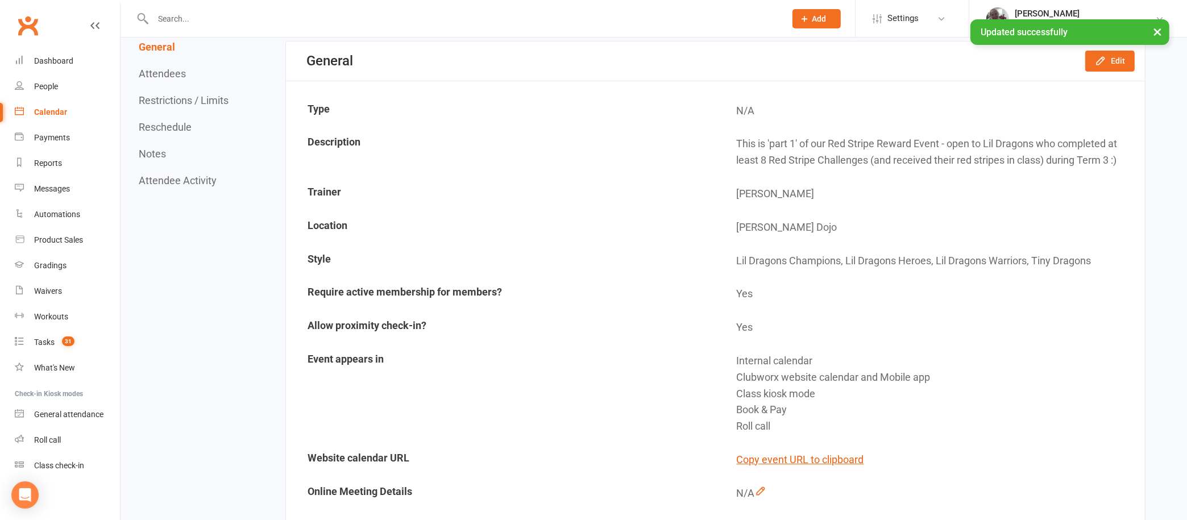
scroll to position [0, 0]
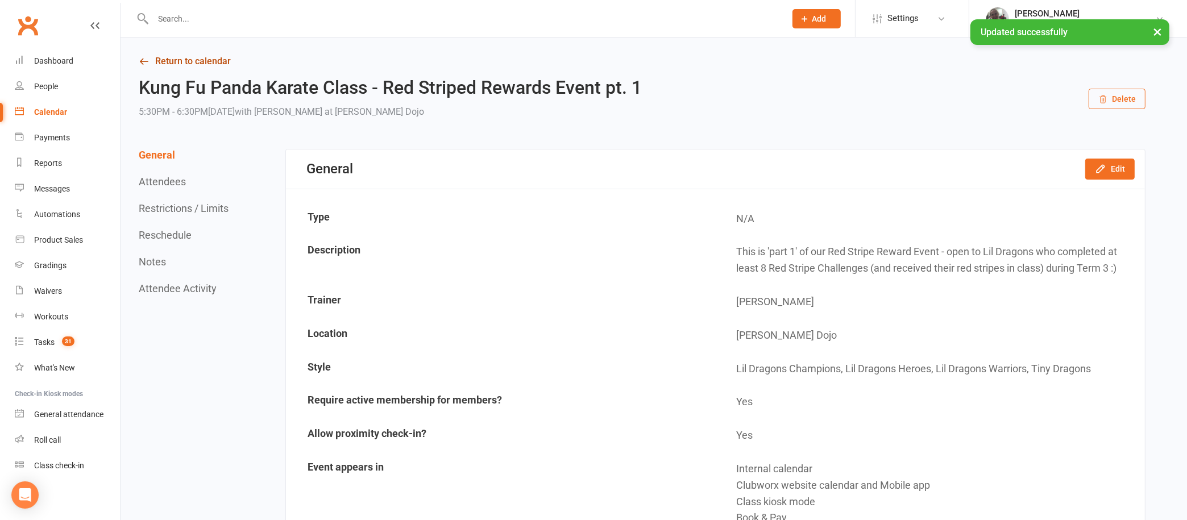
click at [204, 60] on link "Return to calendar" at bounding box center [642, 61] width 1007 height 16
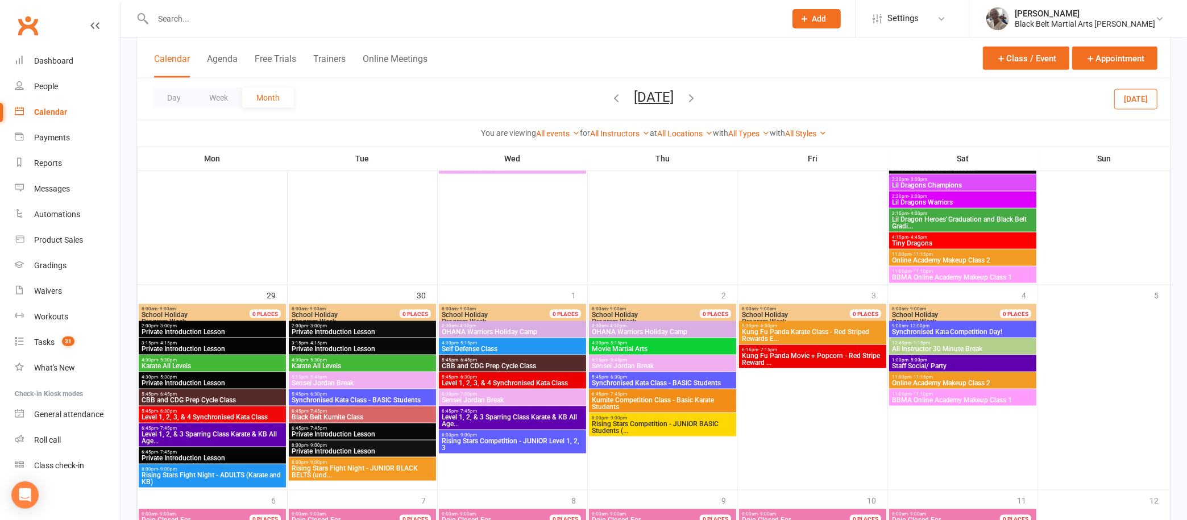
scroll to position [1647, 0]
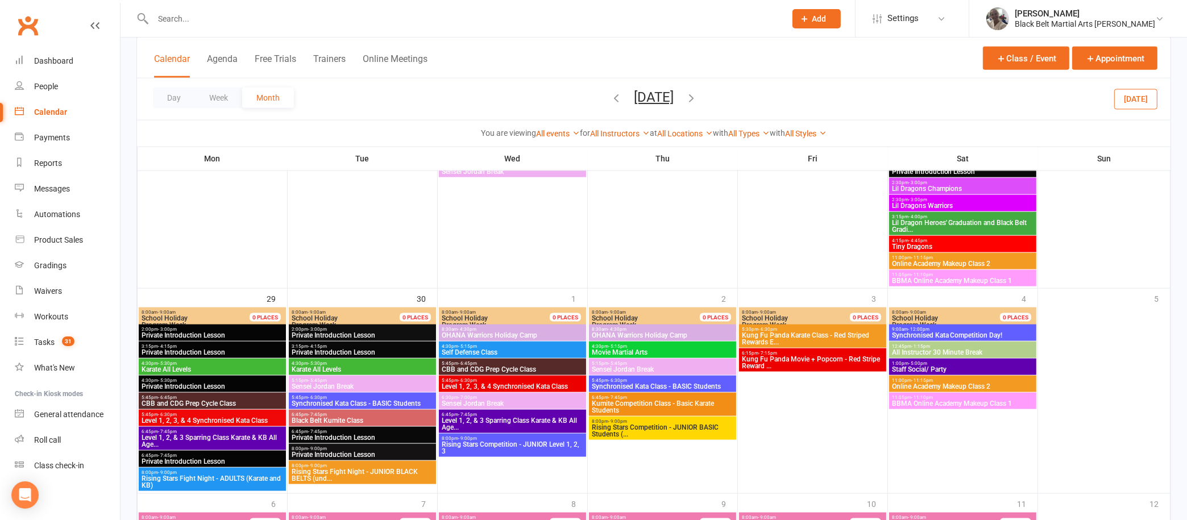
click at [763, 361] on span "Kung Fu Panda Movie + Popcorn - Red Stripe Reward ..." at bounding box center [812, 363] width 143 height 14
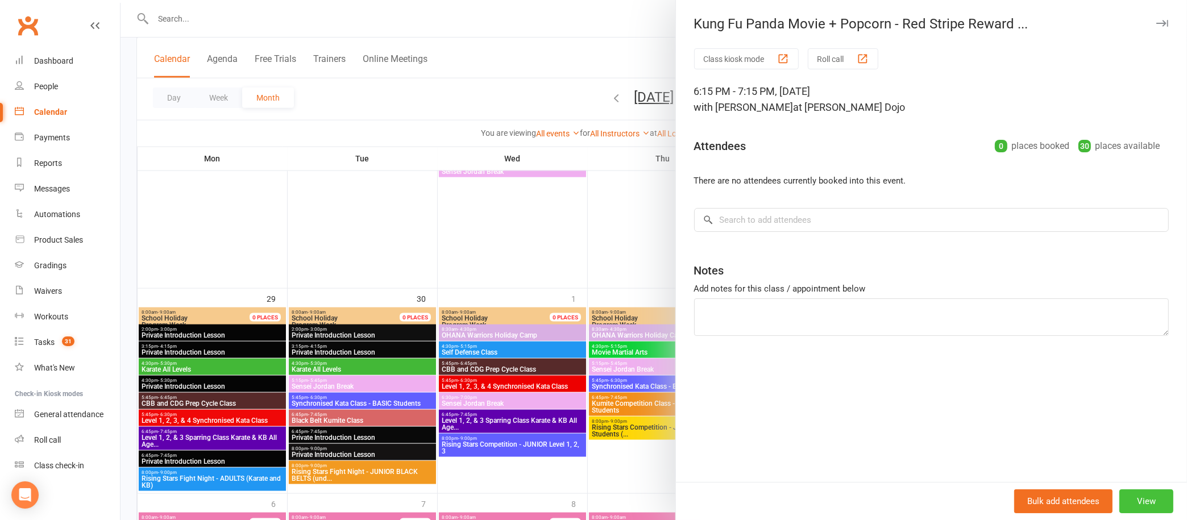
click at [1126, 494] on button "View" at bounding box center [1146, 501] width 54 height 24
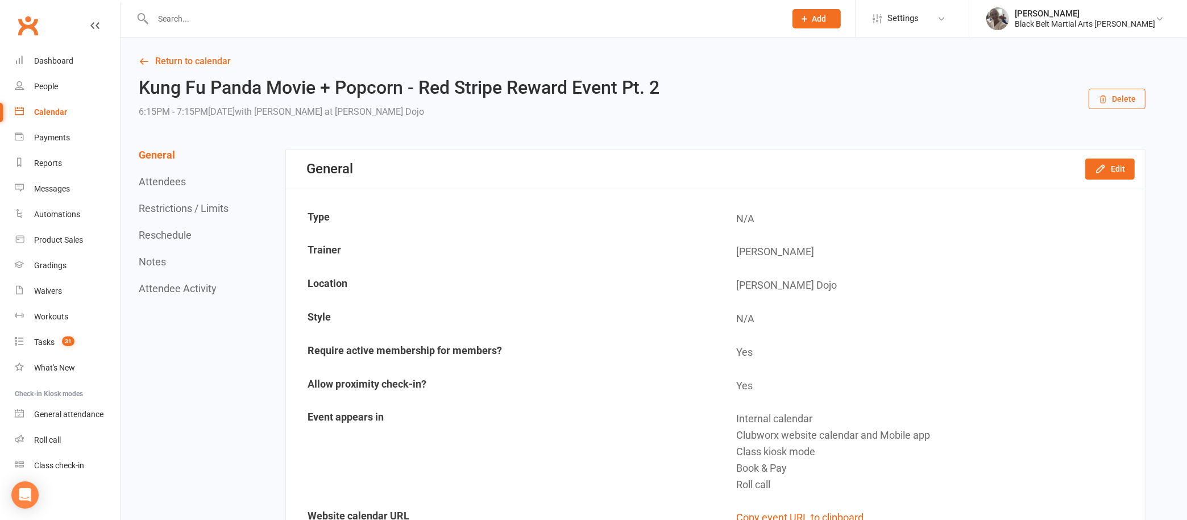
click at [1115, 157] on div "General Edit" at bounding box center [715, 168] width 859 height 39
click at [1115, 169] on button "Edit" at bounding box center [1109, 169] width 49 height 20
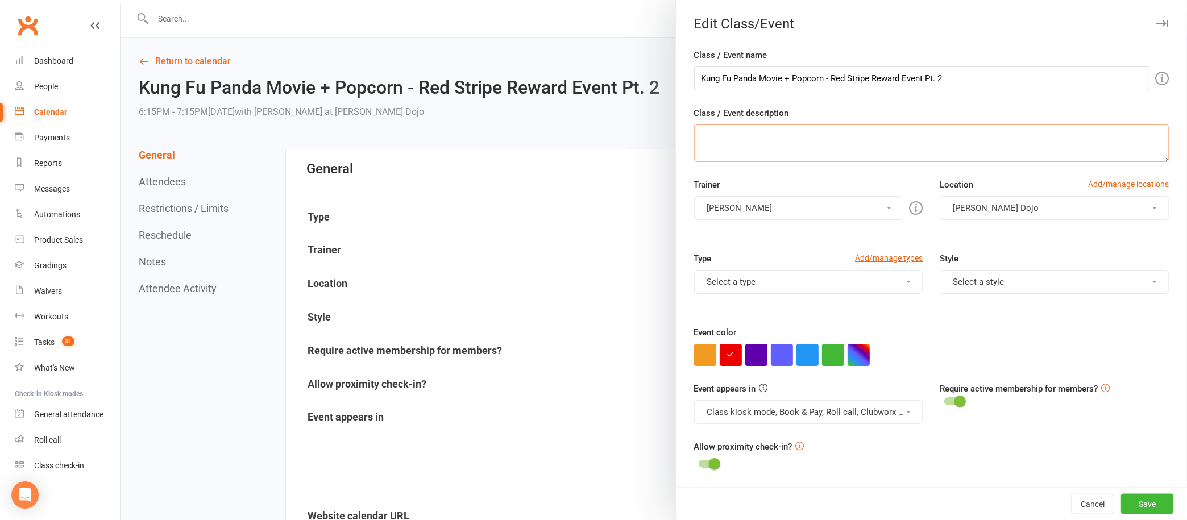
click at [776, 139] on textarea "Class / Event description" at bounding box center [931, 143] width 475 height 38
paste textarea "This is 'part 1' of our Red Stripe Reward Event - open to Lil Dragons who compl…"
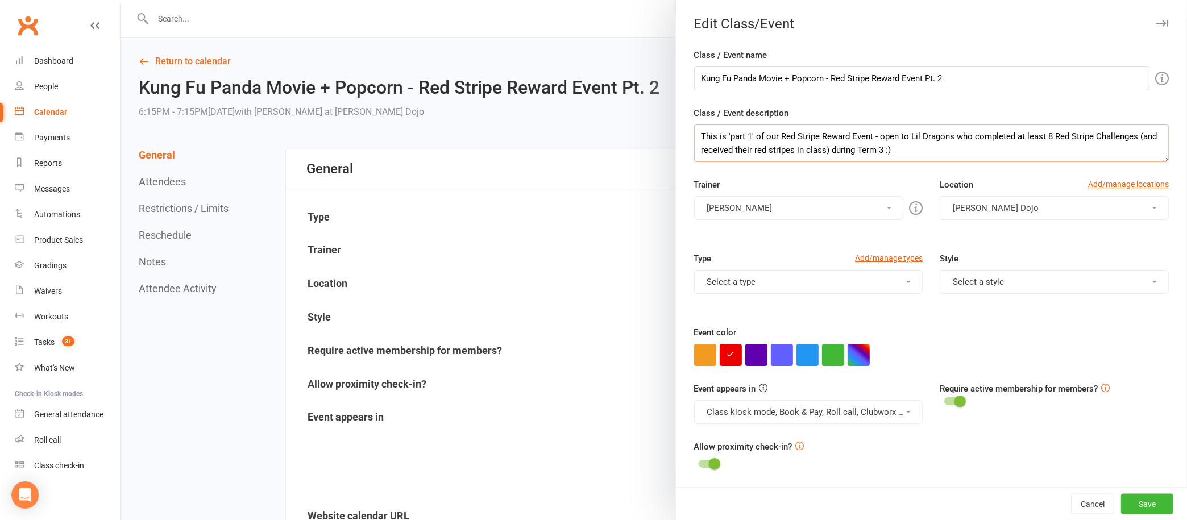
click at [740, 131] on textarea "This is 'part 1' of our Red Stripe Reward Event - open to Lil Dragons who compl…" at bounding box center [931, 143] width 475 height 38
type textarea "This is 'part 2' of our Red Stripe Reward Event - open to Lil Dragons who compl…"
click at [1135, 497] on button "Save" at bounding box center [1147, 504] width 52 height 20
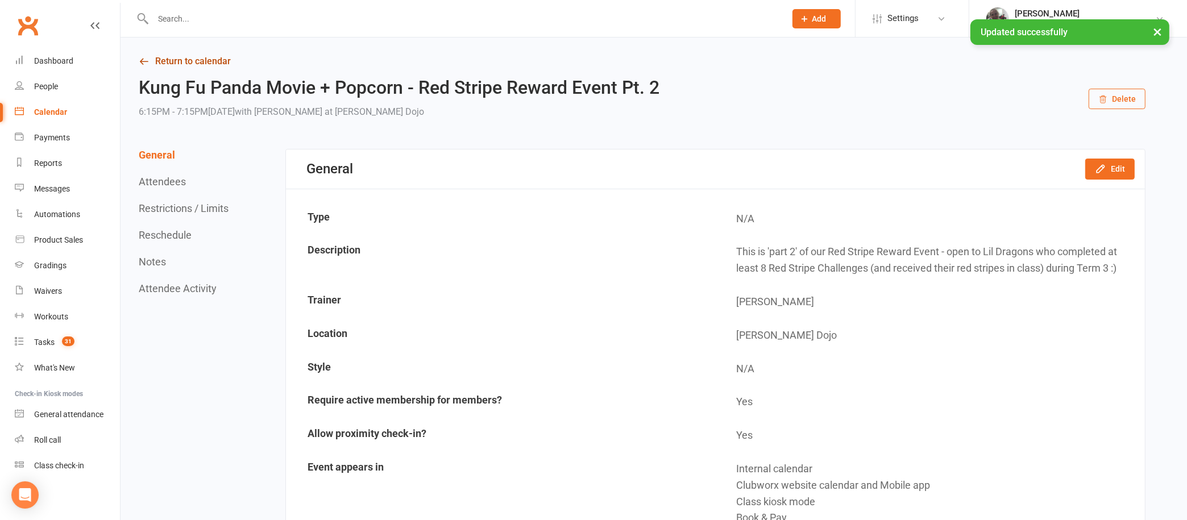
click at [221, 60] on link "Return to calendar" at bounding box center [642, 61] width 1007 height 16
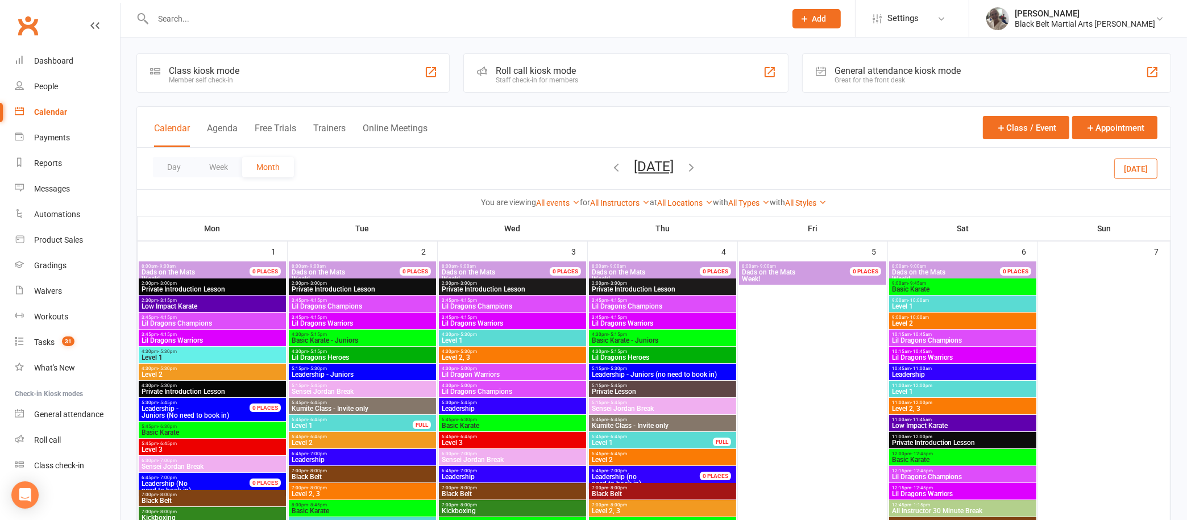
click at [1130, 171] on button "[DATE]" at bounding box center [1135, 168] width 43 height 20
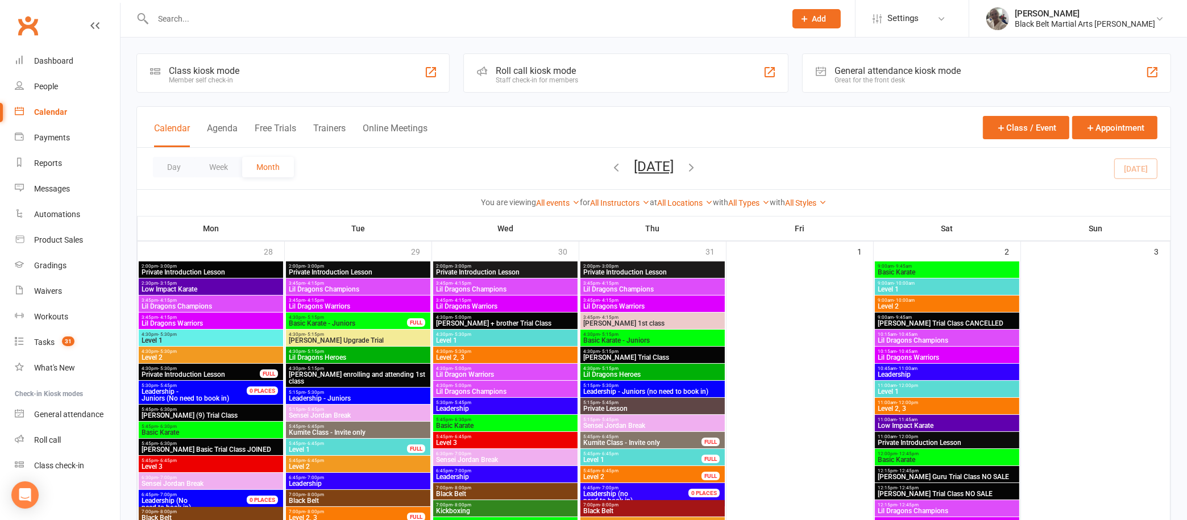
click at [404, 31] on div at bounding box center [456, 18] width 641 height 37
click at [363, 15] on input "text" at bounding box center [463, 19] width 628 height 16
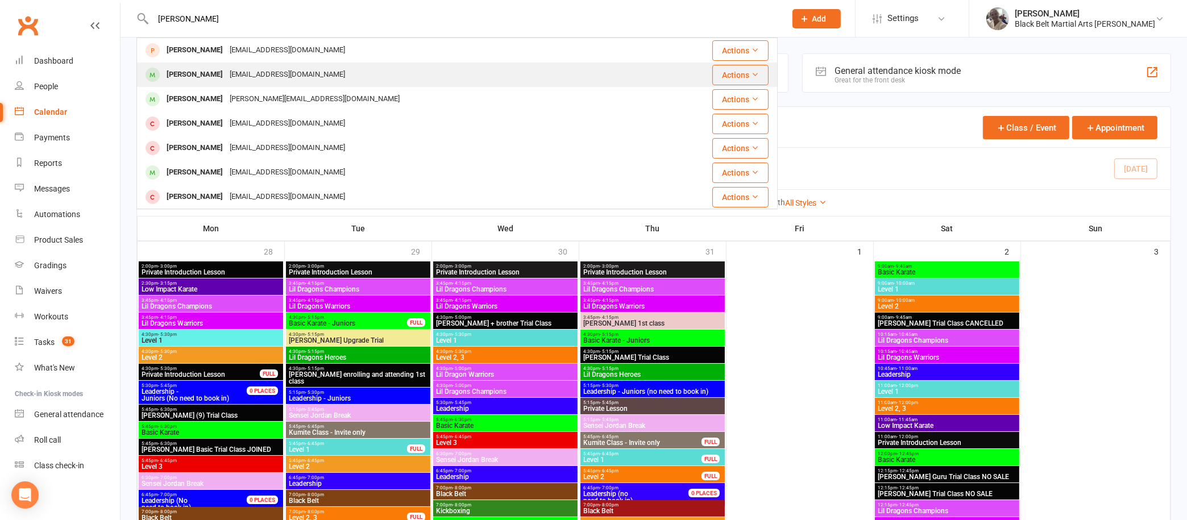
type input "[PERSON_NAME]"
click at [223, 68] on div "[PERSON_NAME]" at bounding box center [194, 75] width 63 height 16
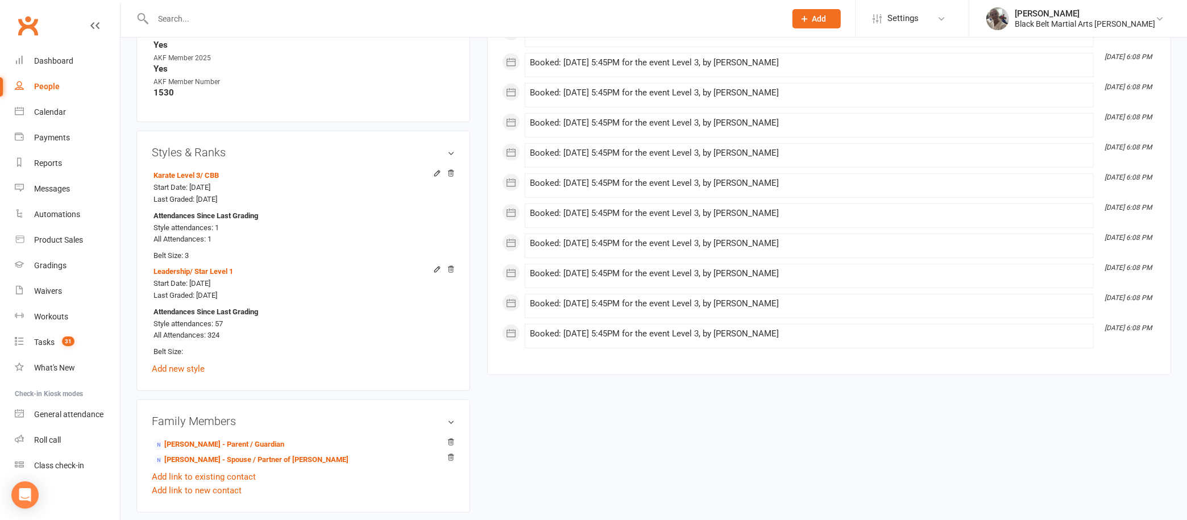
scroll to position [687, 0]
click at [253, 459] on link "[PERSON_NAME] - Spouse / Partner of [PERSON_NAME]" at bounding box center [250, 461] width 195 height 12
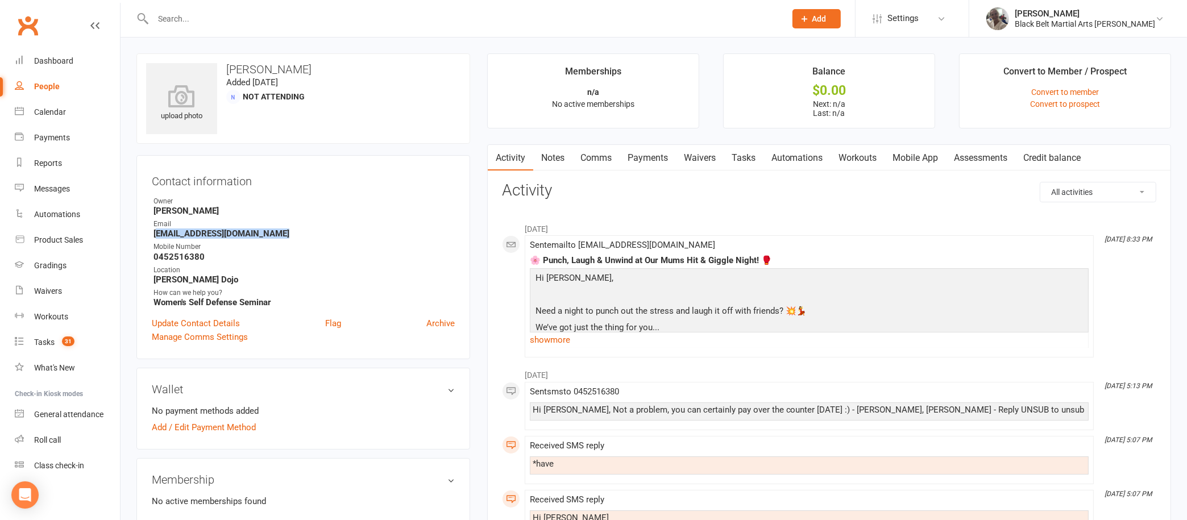
drag, startPoint x: 305, startPoint y: 229, endPoint x: 156, endPoint y: 229, distance: 148.9
click at [156, 229] on strong "[EMAIL_ADDRESS][DOMAIN_NAME]" at bounding box center [303, 234] width 301 height 10
copy strong "[EMAIL_ADDRESS][DOMAIN_NAME]"
click at [311, 214] on strong "[PERSON_NAME]" at bounding box center [303, 211] width 301 height 10
drag, startPoint x: 283, startPoint y: 238, endPoint x: 157, endPoint y: 225, distance: 125.7
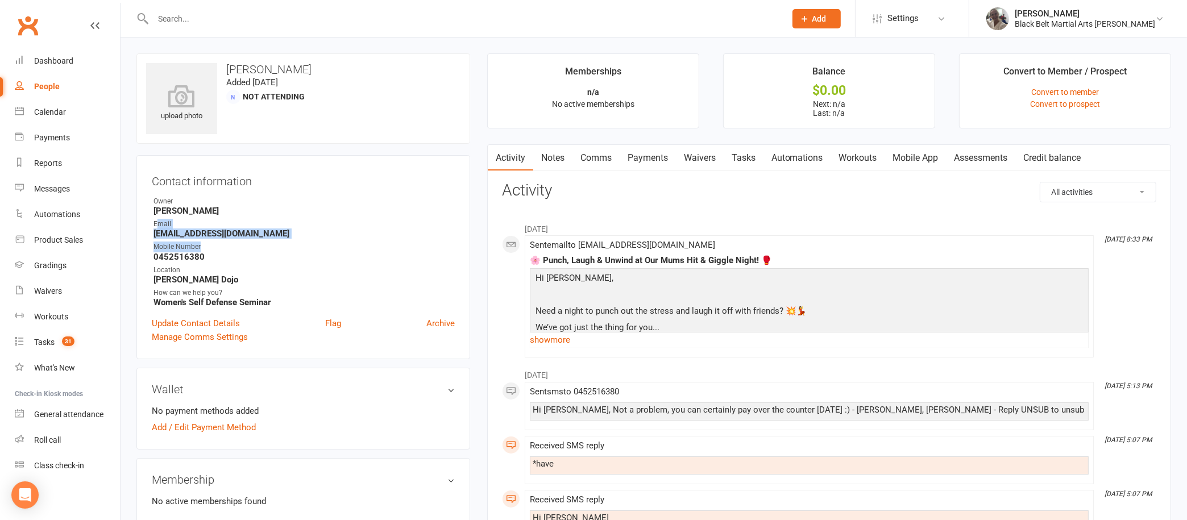
click at [157, 225] on ul "Owner [PERSON_NAME] Email [EMAIL_ADDRESS][DOMAIN_NAME] Mobile Number [PHONE_NUM…" at bounding box center [303, 251] width 303 height 111
click at [213, 232] on strong "[EMAIL_ADDRESS][DOMAIN_NAME]" at bounding box center [303, 234] width 301 height 10
